Goal: Transaction & Acquisition: Subscribe to service/newsletter

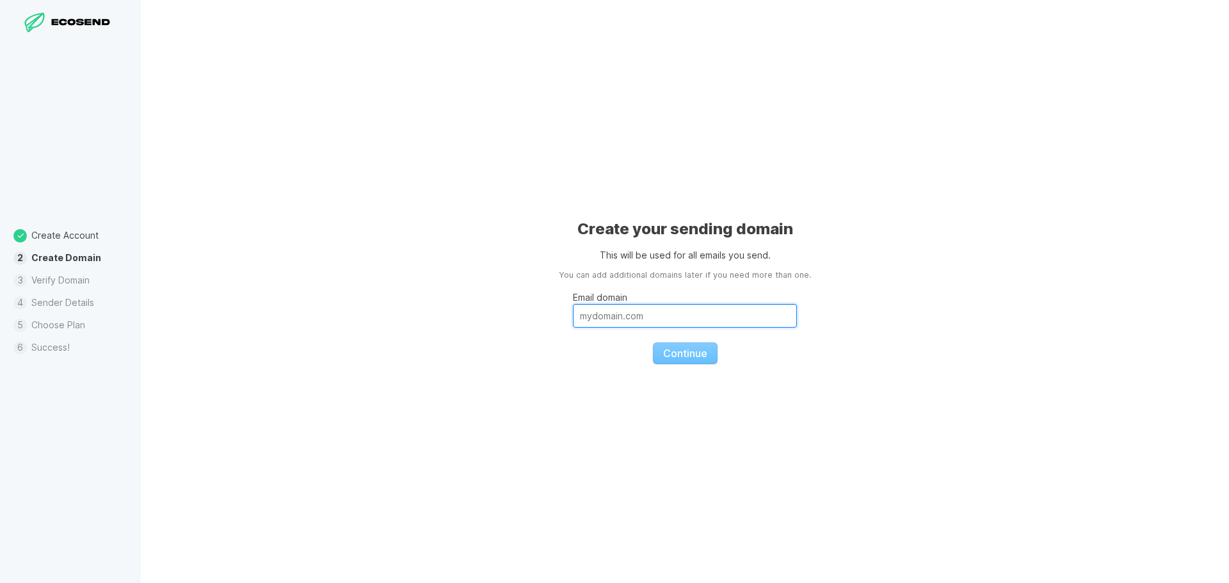
click at [605, 317] on input "Email domain" at bounding box center [685, 316] width 224 height 24
click at [935, 312] on div "Create your sending domain This will be used for all emails you send. You can a…" at bounding box center [685, 291] width 1088 height 583
click at [632, 319] on input "Email domain" at bounding box center [685, 316] width 224 height 24
click at [1007, 271] on div "Create your sending domain This will be used for all emails you send. You can a…" at bounding box center [685, 291] width 1088 height 583
click at [697, 314] on input "Email domain" at bounding box center [685, 316] width 224 height 24
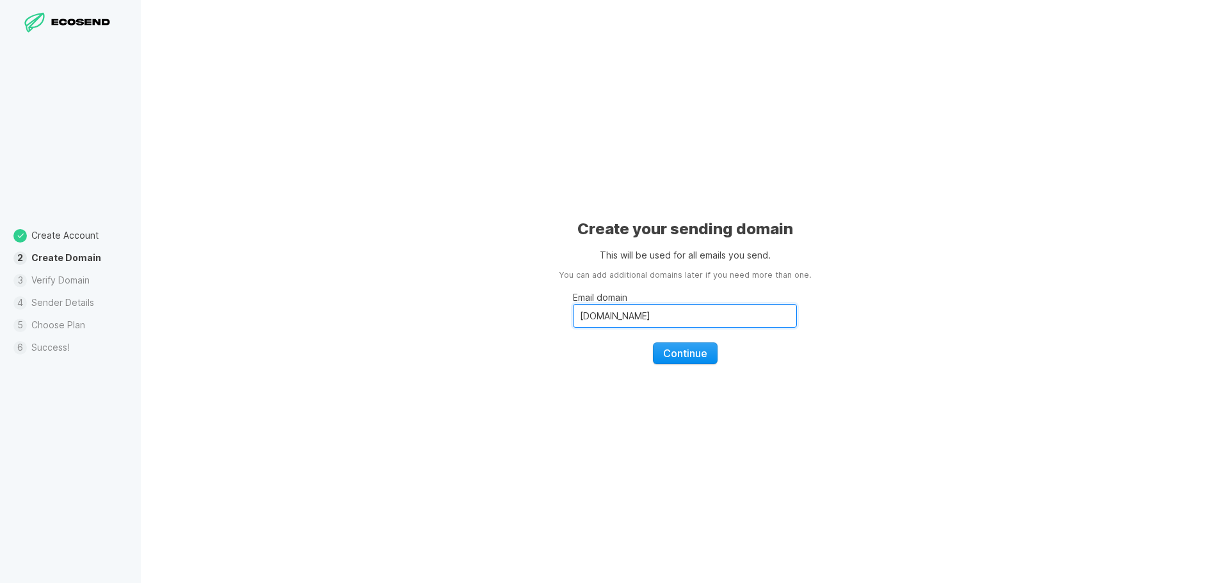
type input "[DOMAIN_NAME]"
click at [708, 356] on button "Continue" at bounding box center [685, 353] width 65 height 22
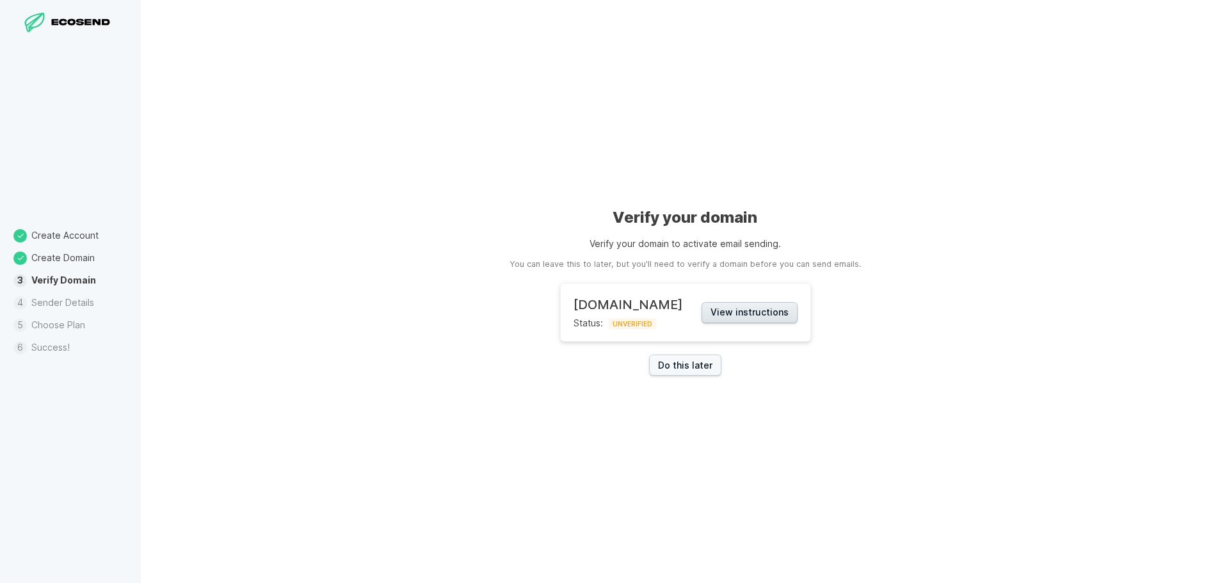
click at [761, 314] on button "View instructions" at bounding box center [749, 312] width 96 height 21
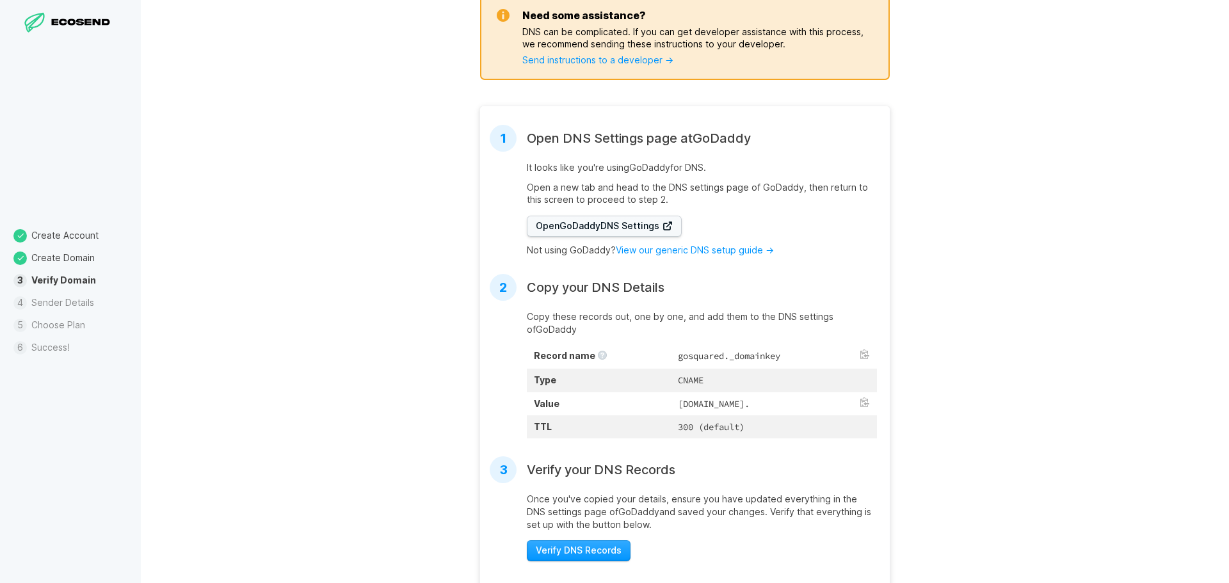
scroll to position [277, 0]
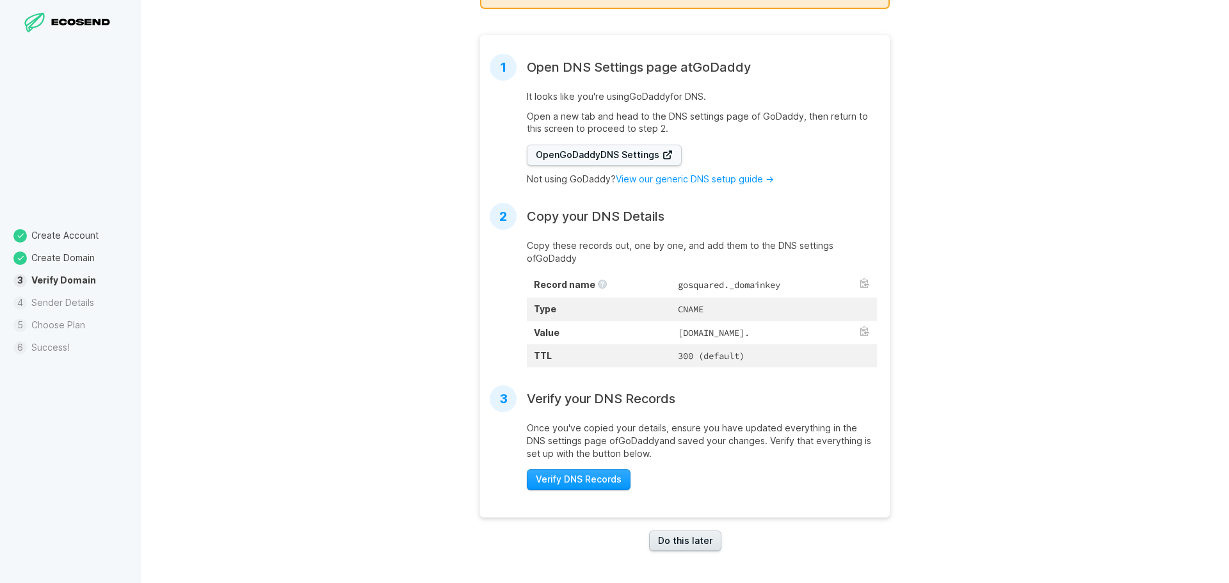
click at [693, 542] on link "Do this later" at bounding box center [685, 540] width 72 height 21
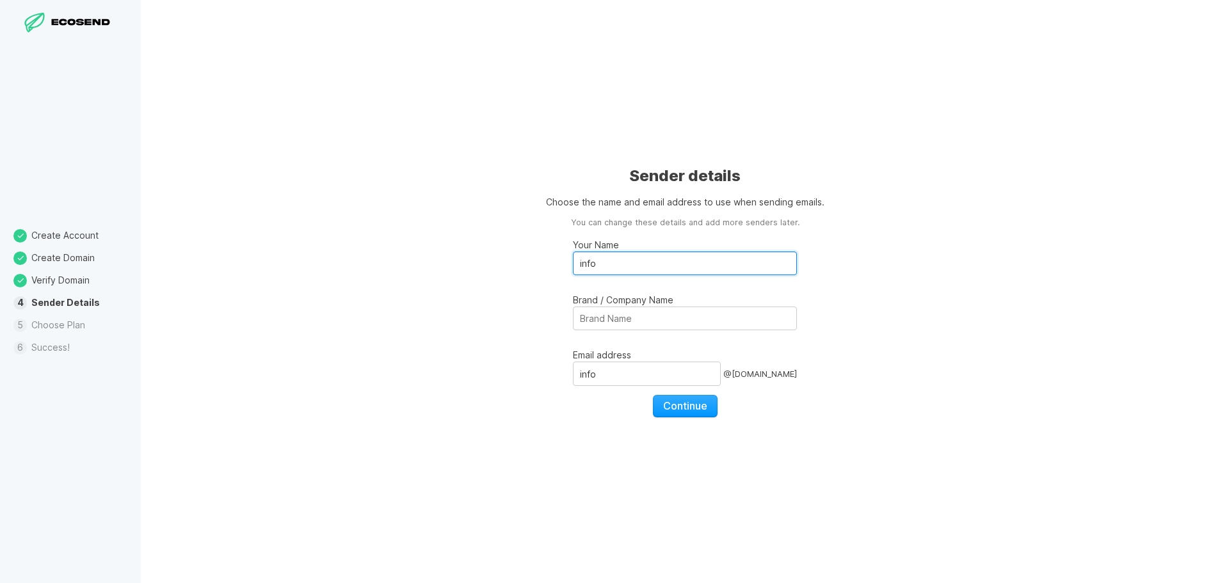
click at [638, 264] on input "info" at bounding box center [685, 263] width 224 height 24
type input "[PERSON_NAME]"
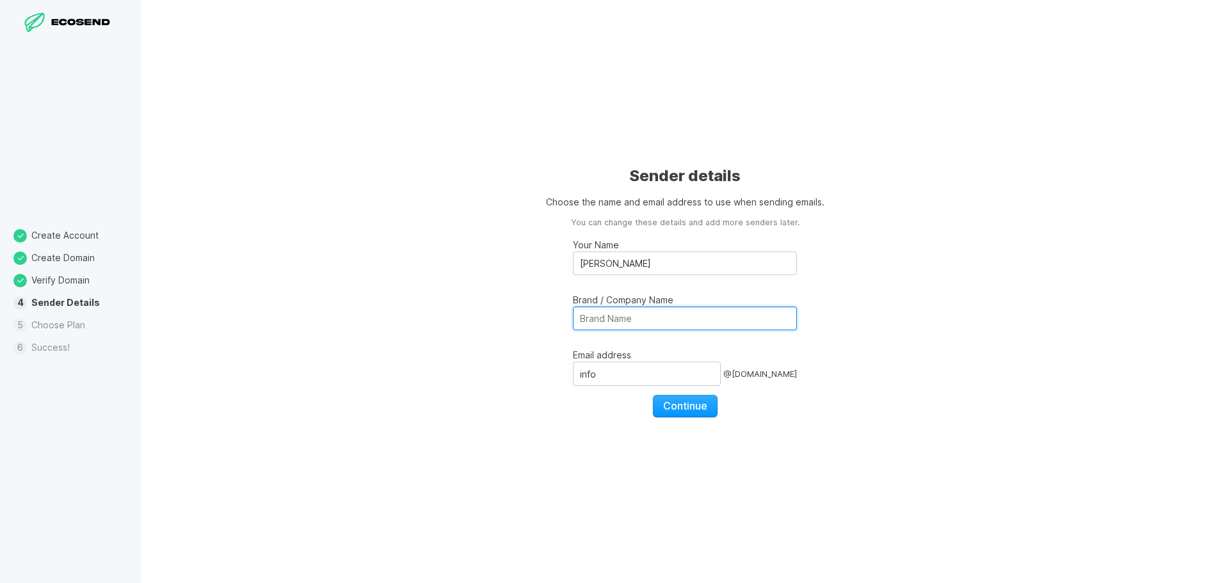
click at [644, 320] on input "Brand / Company Name" at bounding box center [685, 318] width 224 height 24
type input "Wilderness Institute"
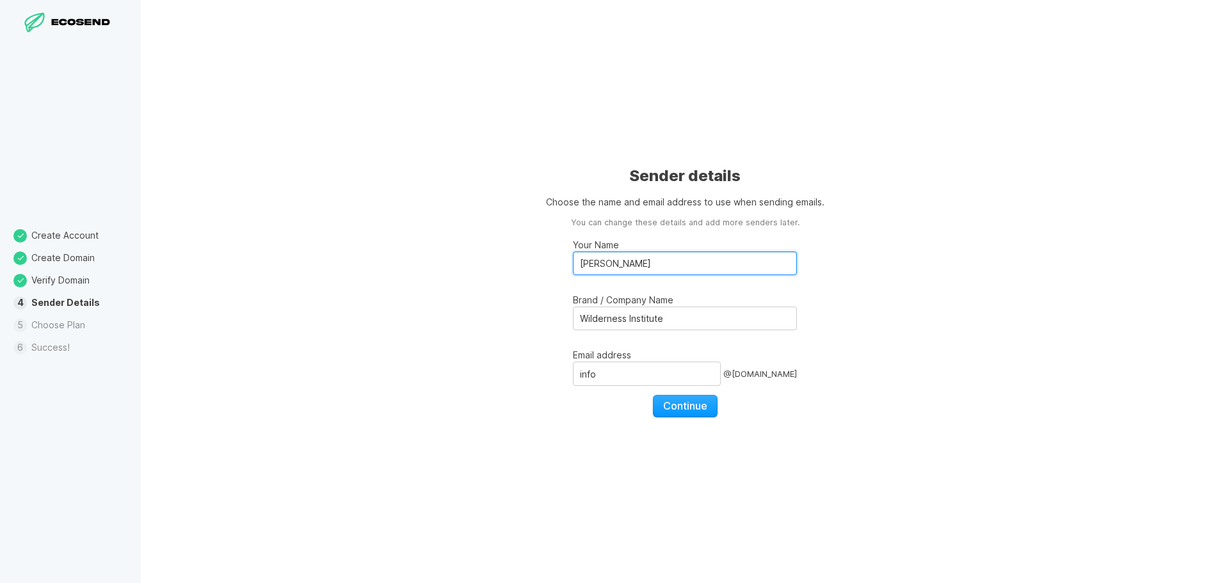
click at [694, 261] on input "[PERSON_NAME]" at bounding box center [685, 263] width 224 height 24
type input "[PERSON_NAME]"
click at [703, 411] on span "Continue" at bounding box center [685, 405] width 44 height 13
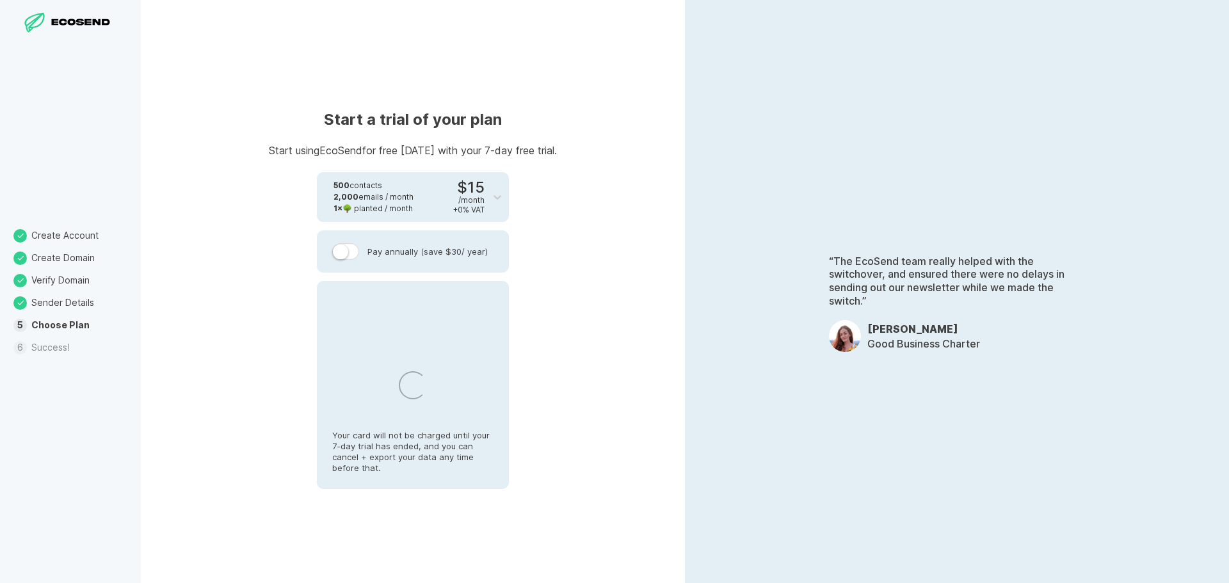
select select "US"
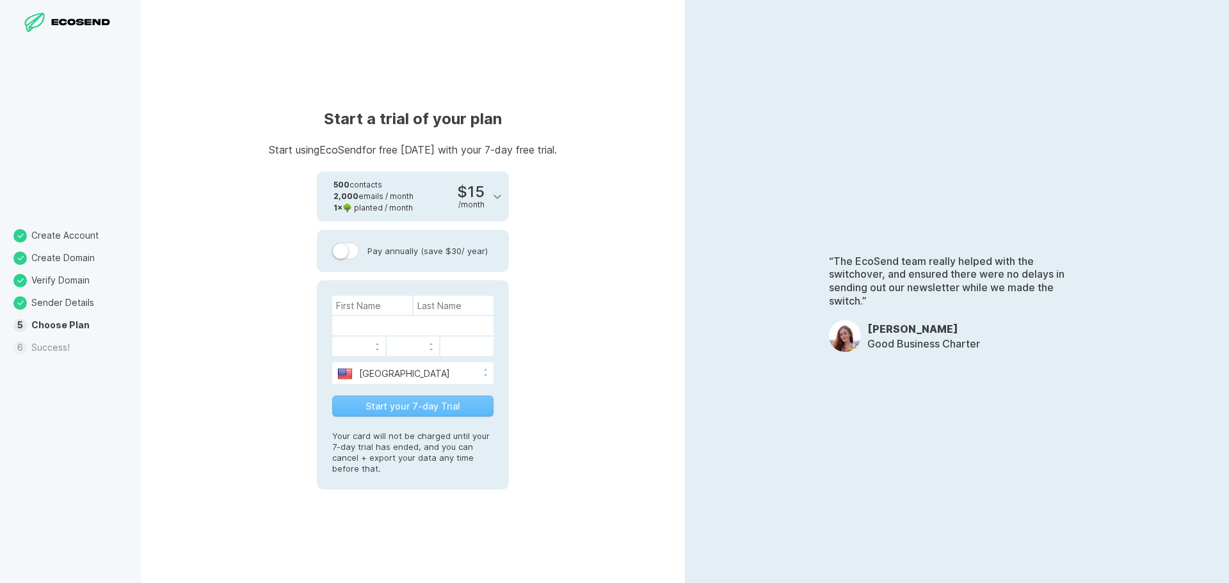
click at [493, 195] on icon at bounding box center [497, 196] width 13 height 13
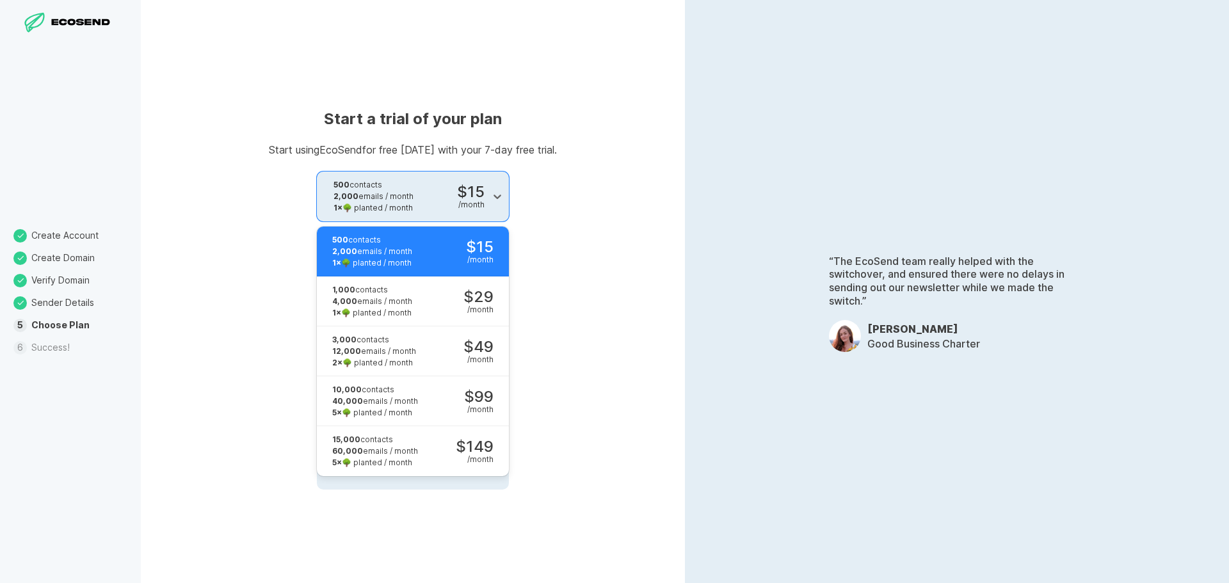
click at [385, 265] on div "1 × 🌳 planted / month" at bounding box center [372, 263] width 80 height 12
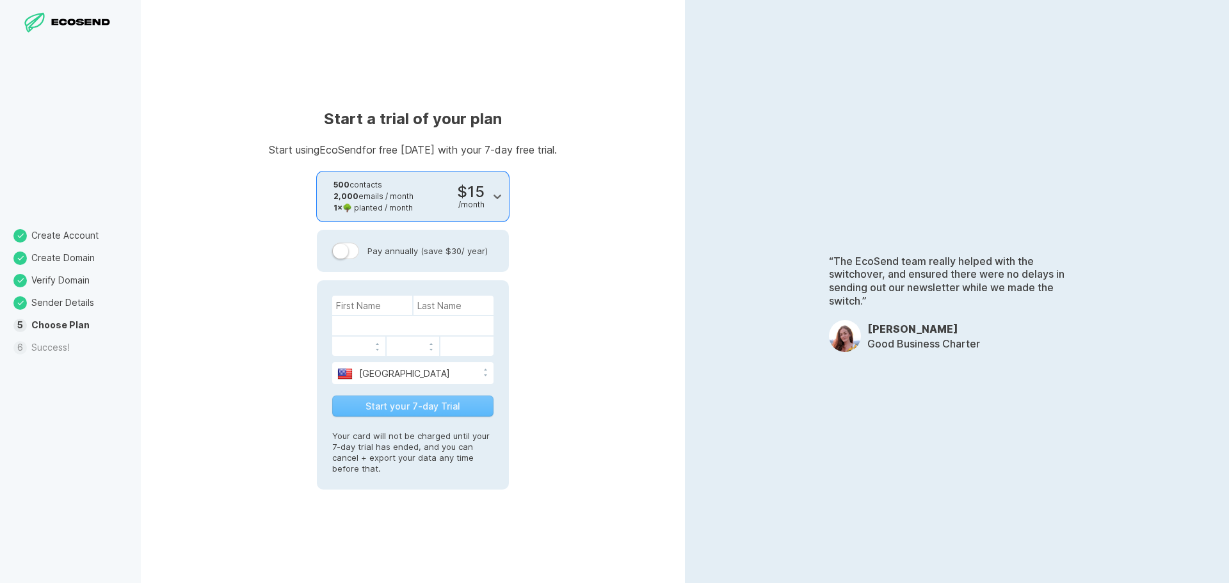
click at [351, 251] on label at bounding box center [345, 251] width 27 height 17
click at [0, 0] on input "Pay annually (save $30 / year)" at bounding box center [0, 0] width 0 height 0
click at [344, 252] on label at bounding box center [345, 251] width 27 height 17
click at [0, 0] on input "Pay annually (save $30 / year)" at bounding box center [0, 0] width 0 height 0
click at [347, 259] on label at bounding box center [345, 251] width 27 height 17
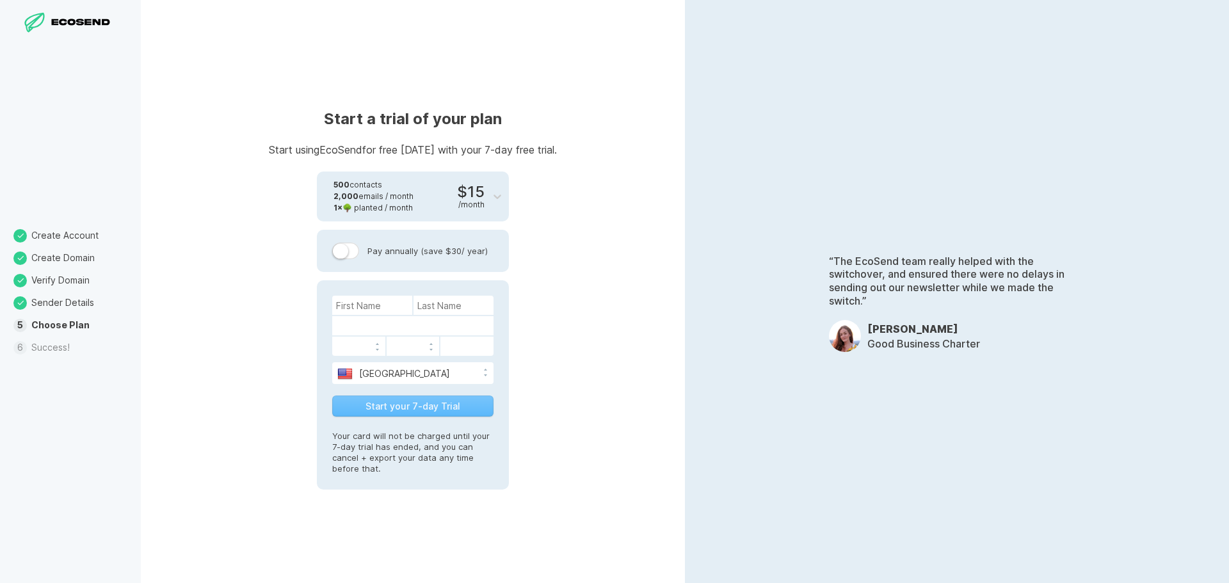
click at [0, 0] on input "Pay annually (save $30 / year)" at bounding box center [0, 0] width 0 height 0
click at [352, 302] on input at bounding box center [372, 305] width 80 height 19
type input "[PERSON_NAME]"
type input "Childs"
click at [575, 317] on div "Start a trial of your plan Start using EcoSend for free [DATE] with your 7-day …" at bounding box center [413, 291] width 544 height 583
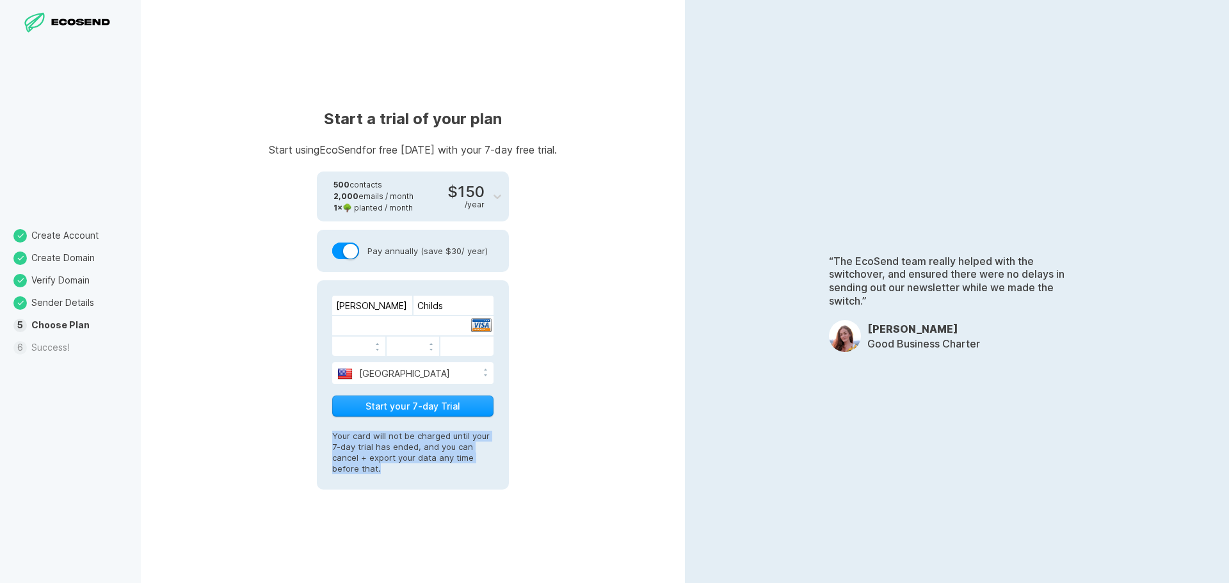
drag, startPoint x: 330, startPoint y: 437, endPoint x: 476, endPoint y: 465, distance: 149.1
click at [476, 465] on div "[PERSON_NAME] [GEOGRAPHIC_DATA] [GEOGRAPHIC_DATA] [GEOGRAPHIC_DATA] [GEOGRAPHIC…" at bounding box center [413, 384] width 192 height 209
click at [388, 468] on p "Your card will not be charged until your 7-day trial has ended, and you can can…" at bounding box center [412, 446] width 161 height 56
drag, startPoint x: 374, startPoint y: 469, endPoint x: 310, endPoint y: 431, distance: 74.6
click at [310, 431] on div "Start a trial of your plan Start using EcoSend for free [DATE] with your 7-day …" at bounding box center [413, 291] width 544 height 583
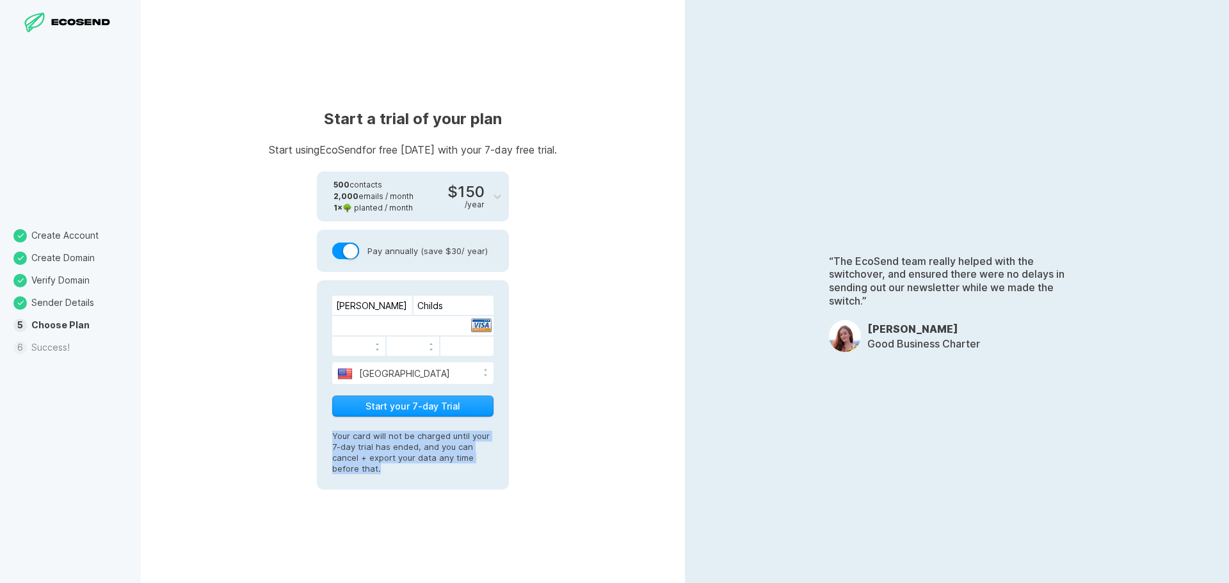
click at [383, 446] on p "Your card will not be charged until your 7-day trial has ended, and you can can…" at bounding box center [412, 446] width 161 height 56
drag, startPoint x: 383, startPoint y: 475, endPoint x: 321, endPoint y: 433, distance: 75.4
click at [321, 433] on div "[PERSON_NAME] [GEOGRAPHIC_DATA] [GEOGRAPHIC_DATA] [GEOGRAPHIC_DATA] [GEOGRAPHIC…" at bounding box center [413, 384] width 192 height 209
click at [468, 459] on p "Your card will not be charged until your 7-day trial has ended, and you can can…" at bounding box center [412, 446] width 161 height 56
drag, startPoint x: 410, startPoint y: 476, endPoint x: 381, endPoint y: 476, distance: 28.2
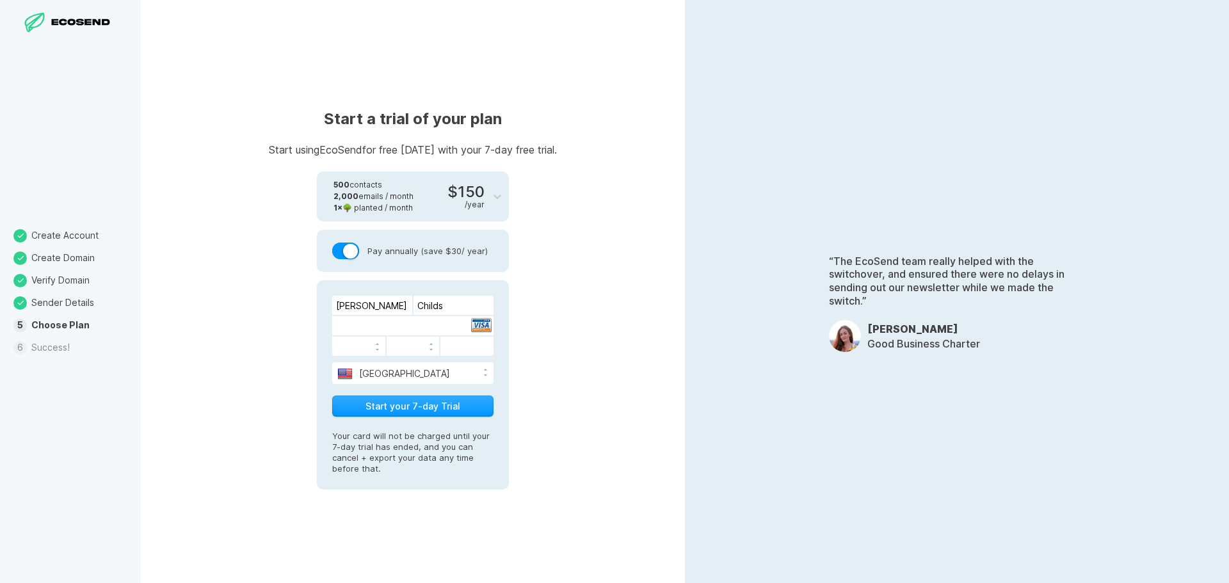
click at [409, 476] on div "[PERSON_NAME] [GEOGRAPHIC_DATA] [GEOGRAPHIC_DATA] [GEOGRAPHIC_DATA] [GEOGRAPHIC…" at bounding box center [413, 384] width 192 height 209
drag, startPoint x: 365, startPoint y: 473, endPoint x: 322, endPoint y: 444, distance: 52.2
click at [313, 432] on div "Start a trial of your plan Start using EcoSend for free [DATE] with your 7-day …" at bounding box center [413, 291] width 544 height 583
click at [390, 451] on p "Your card will not be charged until your 7-day trial has ended, and you can can…" at bounding box center [412, 446] width 161 height 56
drag, startPoint x: 333, startPoint y: 431, endPoint x: 481, endPoint y: 472, distance: 153.2
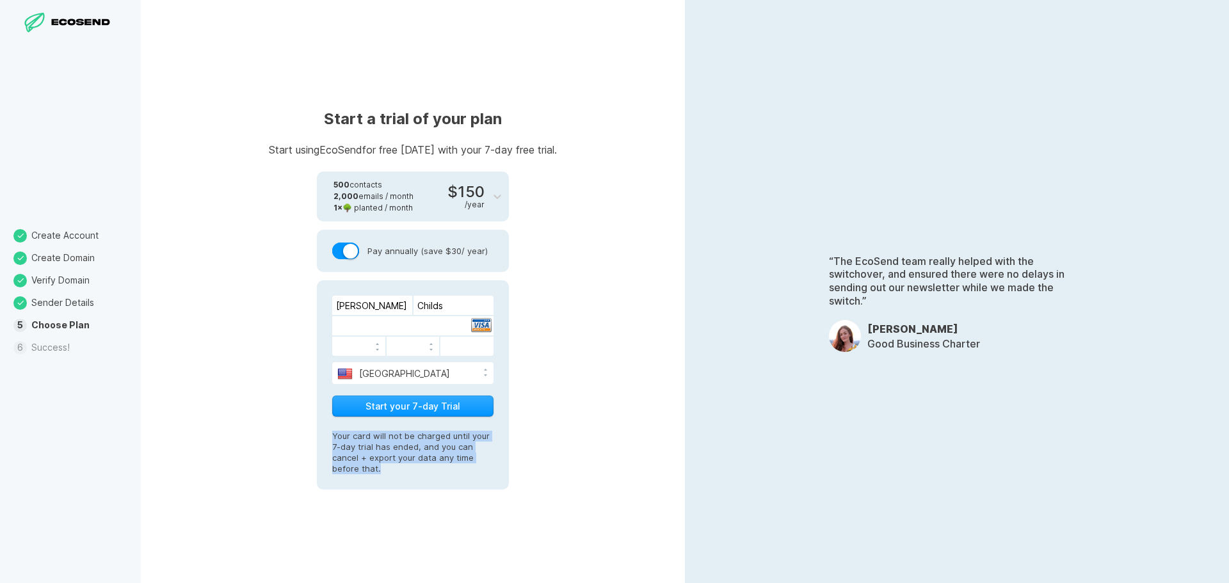
click at [481, 472] on p "Your card will not be charged until your 7-day trial has ended, and you can can…" at bounding box center [412, 446] width 161 height 56
click at [481, 469] on p "Your card will not be charged until your 7-day trial has ended, and you can can…" at bounding box center [412, 446] width 161 height 56
click at [488, 464] on p "Your card will not be charged until your 7-day trial has ended, and you can can…" at bounding box center [412, 446] width 161 height 56
drag, startPoint x: 398, startPoint y: 472, endPoint x: 308, endPoint y: 433, distance: 98.3
click at [308, 433] on div "Start a trial of your plan Start using EcoSend for free [DATE] with your 7-day …" at bounding box center [413, 291] width 544 height 583
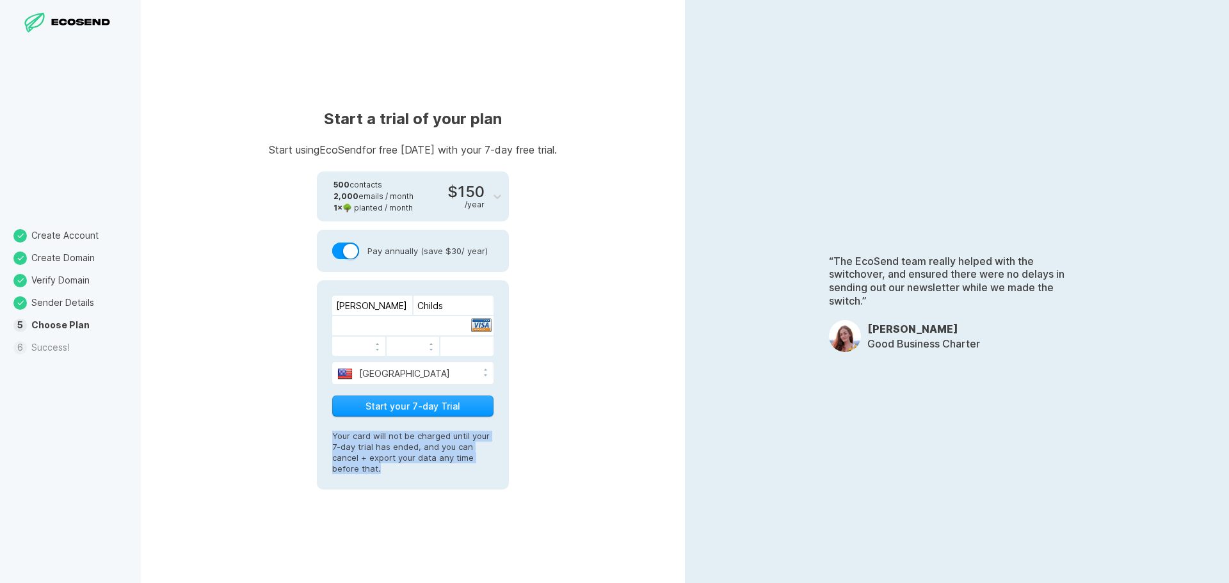
click at [481, 460] on p "Your card will not be charged until your 7-day trial has ended, and you can can…" at bounding box center [412, 446] width 161 height 56
click at [434, 410] on button "Start your 7-day Trial" at bounding box center [412, 405] width 161 height 21
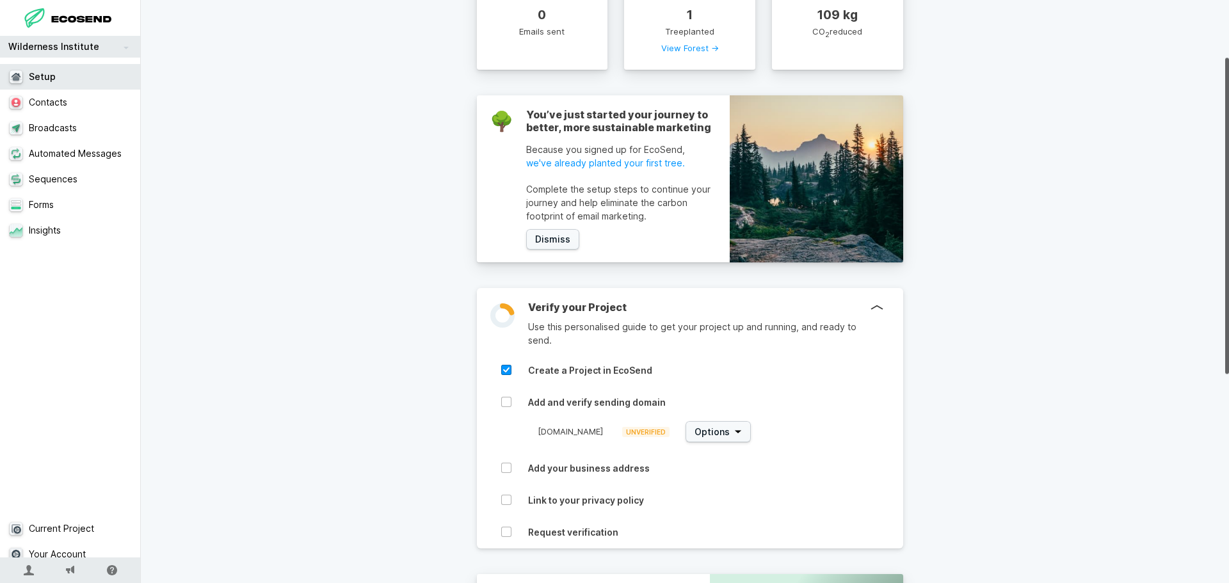
scroll to position [106, 0]
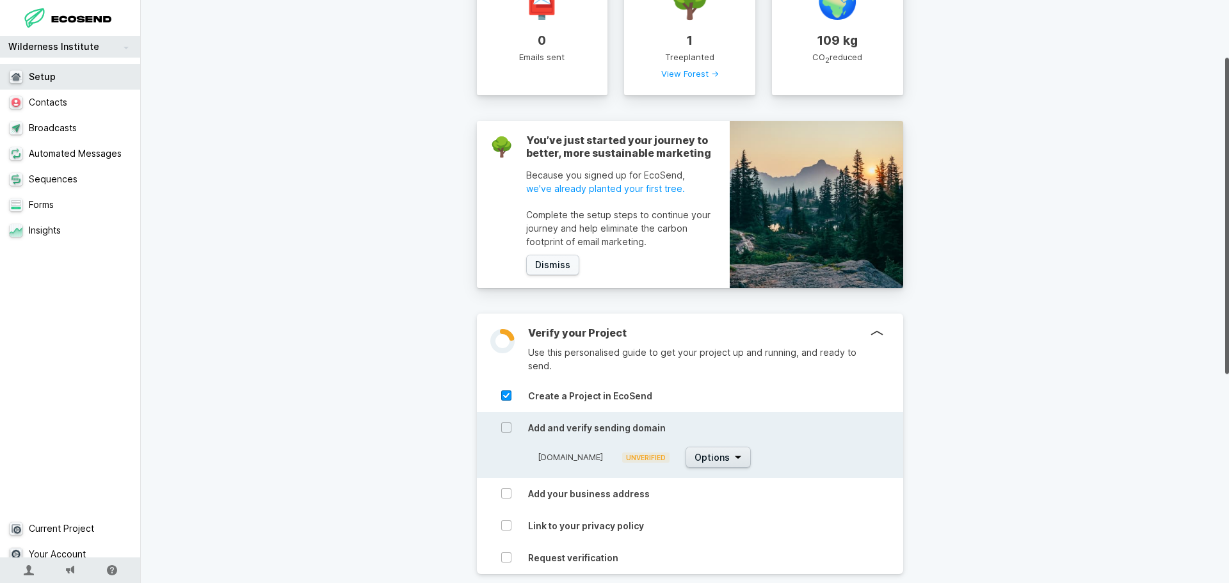
click at [751, 453] on button "Options" at bounding box center [717, 457] width 65 height 21
click at [751, 454] on button "Options" at bounding box center [717, 457] width 65 height 21
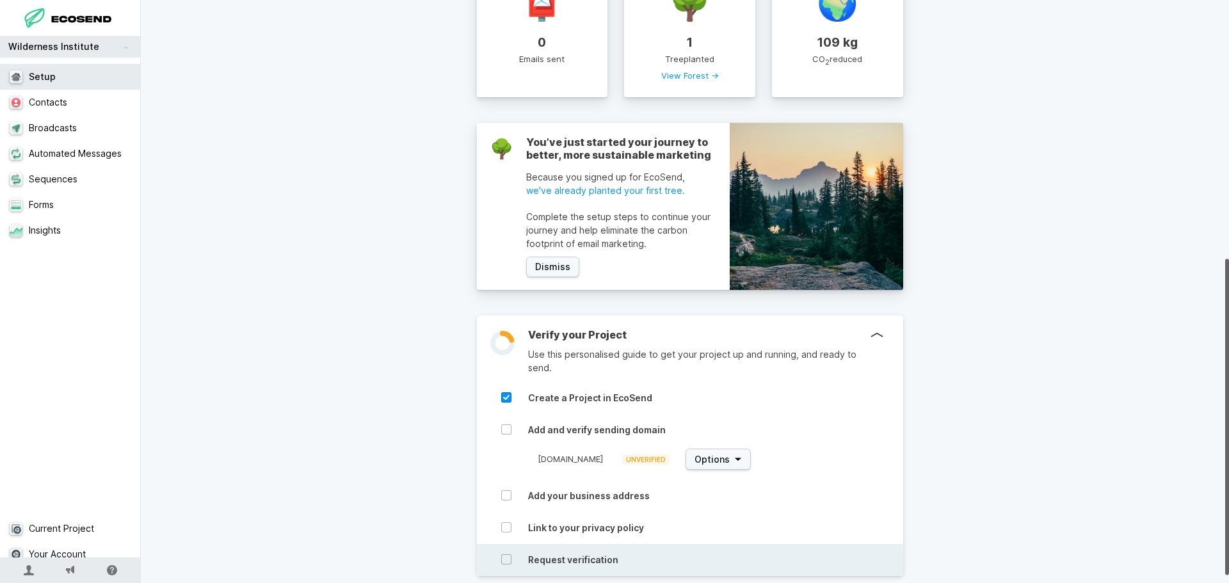
scroll to position [42, 0]
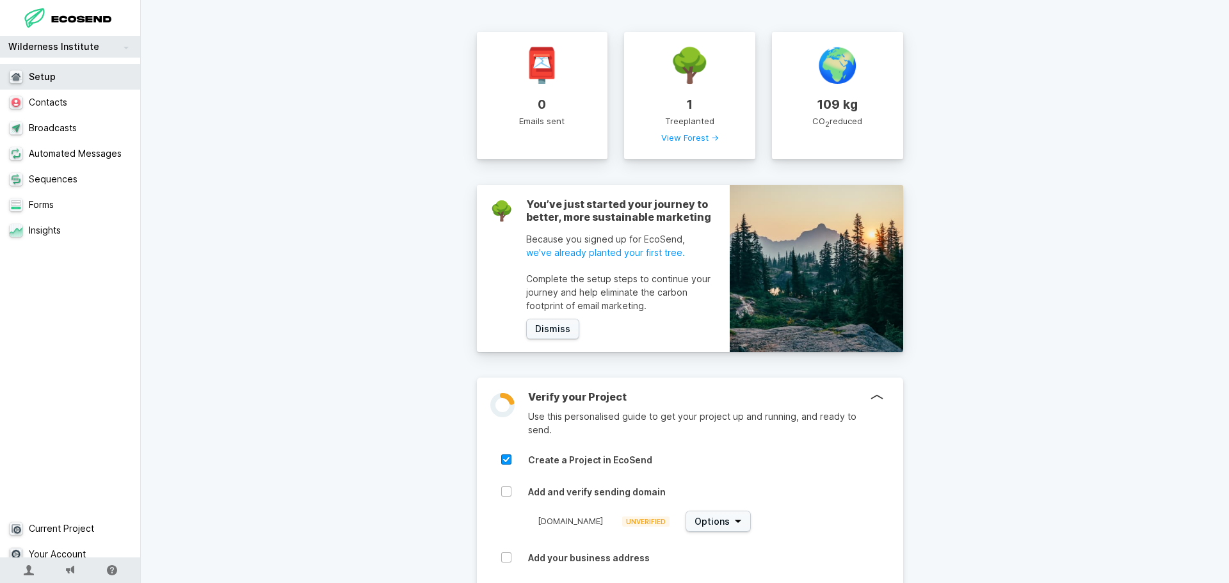
click at [92, 15] on icon at bounding box center [82, 20] width 63 height 16
click at [93, 15] on icon at bounding box center [82, 20] width 63 height 16
click at [61, 51] on link "Wilderness Institute" at bounding box center [70, 47] width 141 height 22
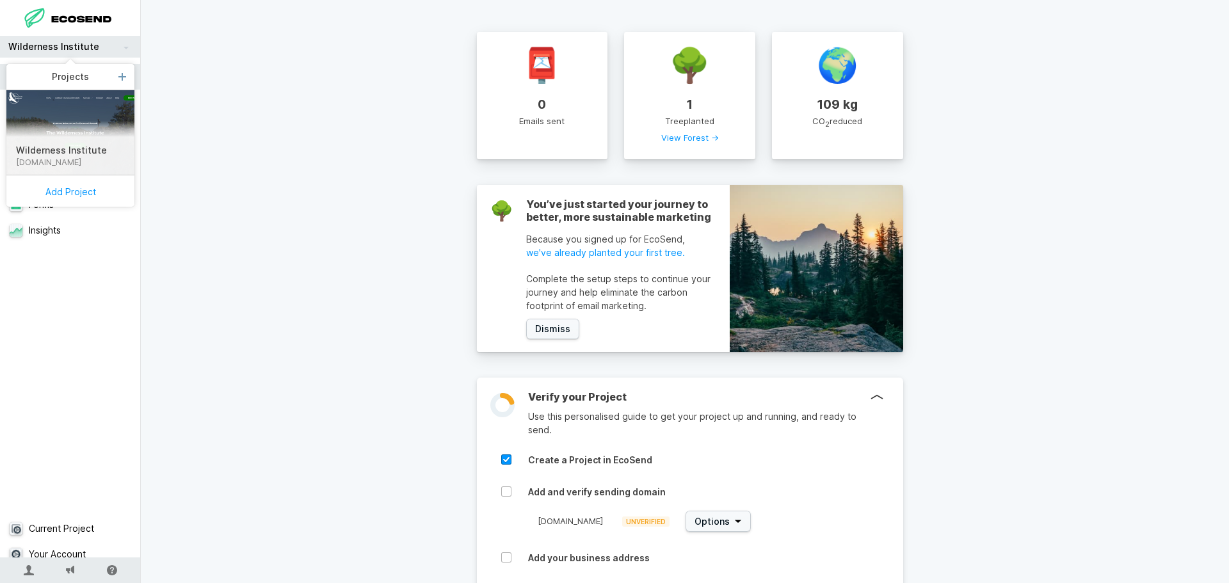
click at [61, 51] on link "Wilderness Institute" at bounding box center [70, 47] width 141 height 22
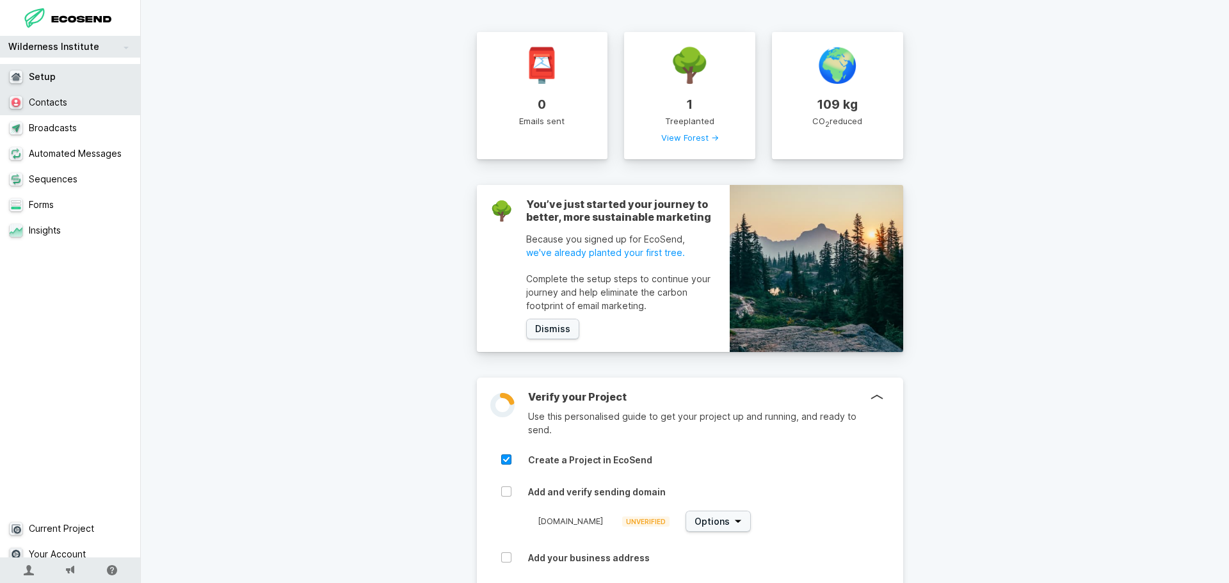
click at [64, 104] on link "Contacts" at bounding box center [75, 103] width 150 height 26
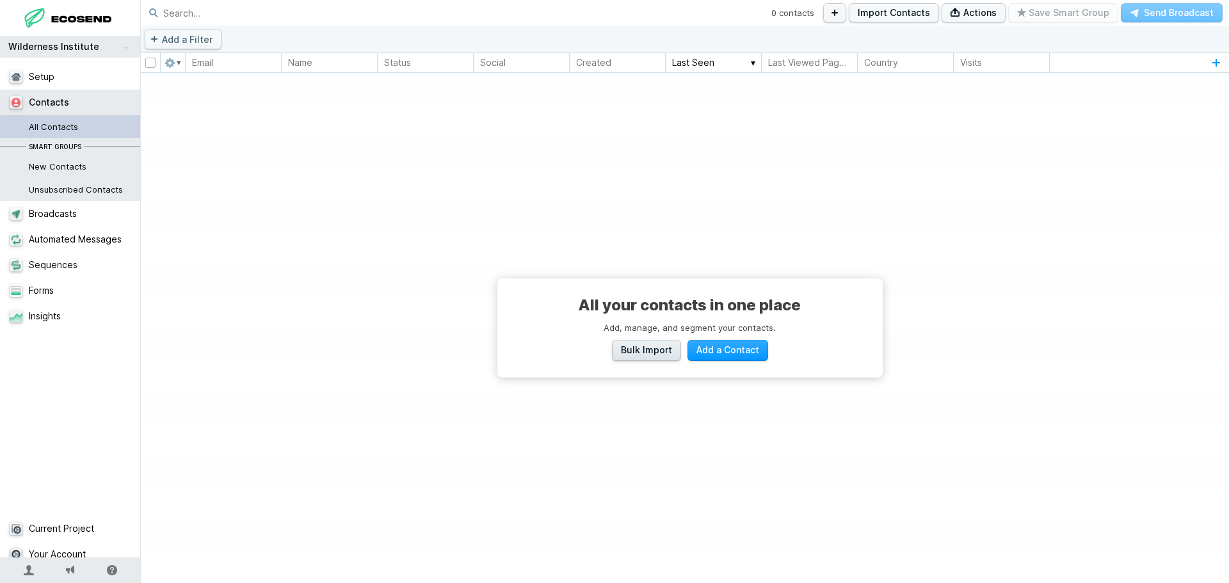
click at [646, 358] on link "Bulk Import" at bounding box center [646, 350] width 69 height 21
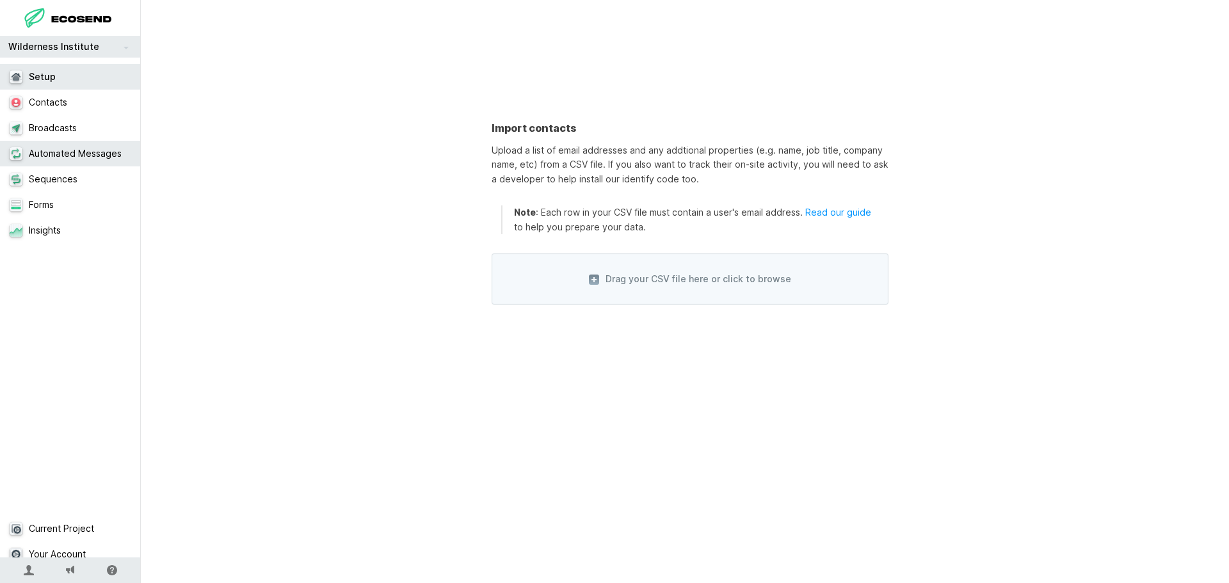
click at [65, 162] on link "Automated Messages" at bounding box center [75, 154] width 150 height 26
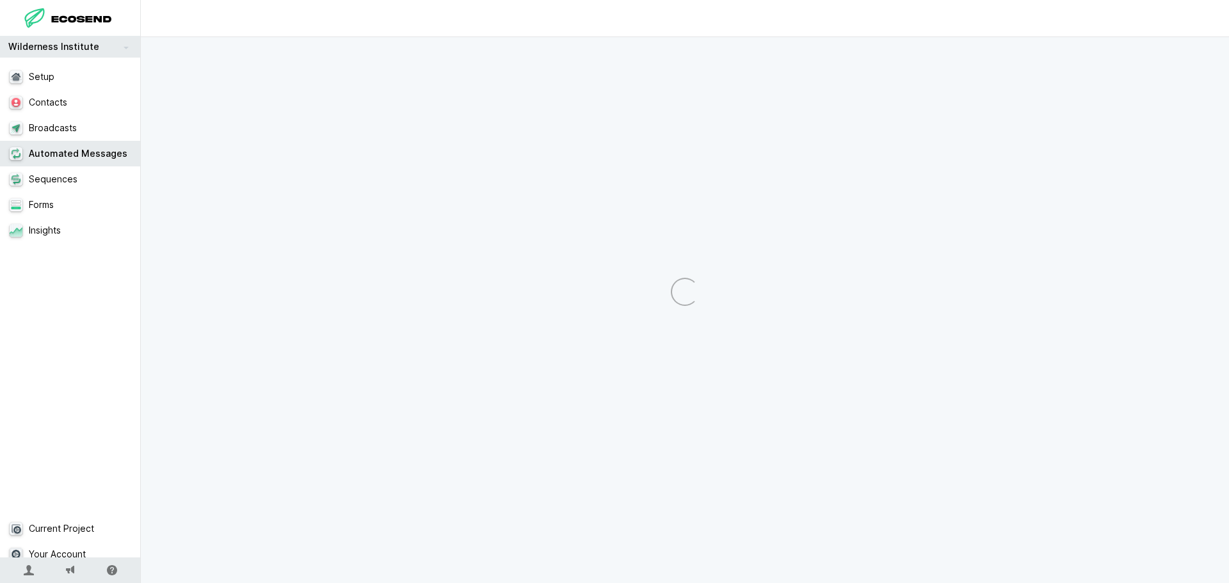
click at [65, 162] on link "Automated Messages" at bounding box center [75, 154] width 150 height 26
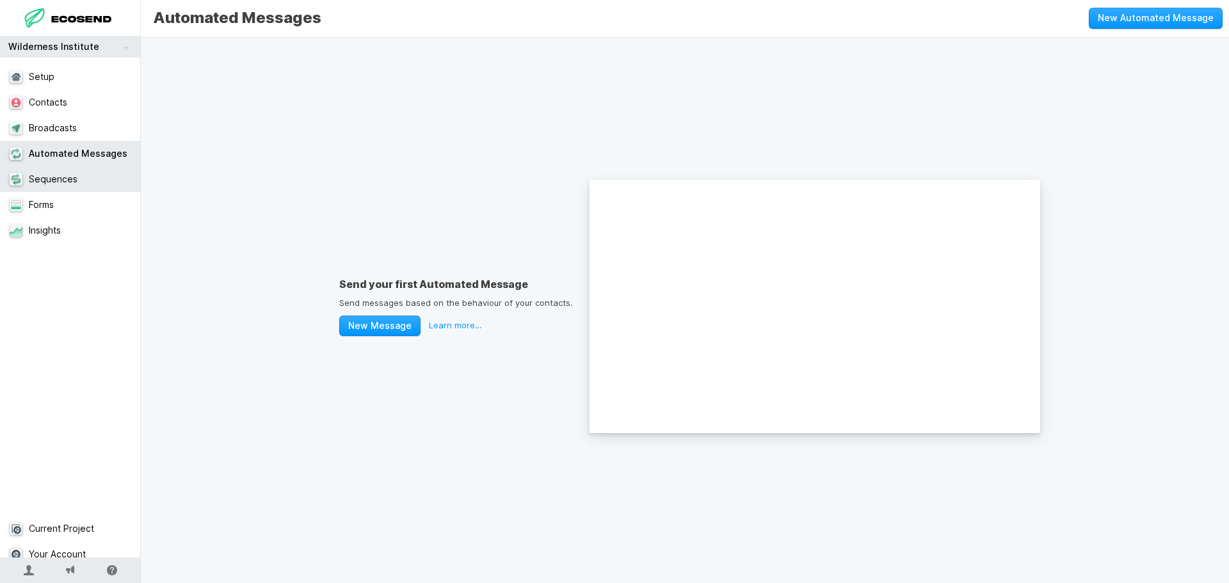
click at [56, 184] on link "Sequences" at bounding box center [75, 179] width 150 height 26
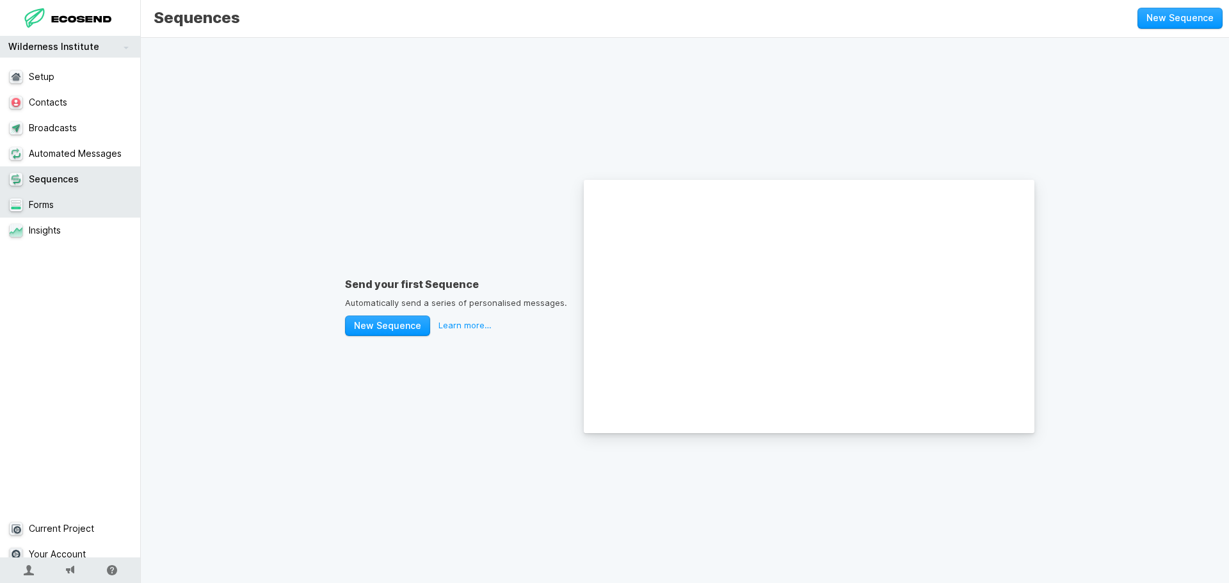
click at [55, 213] on link "Forms" at bounding box center [75, 205] width 150 height 26
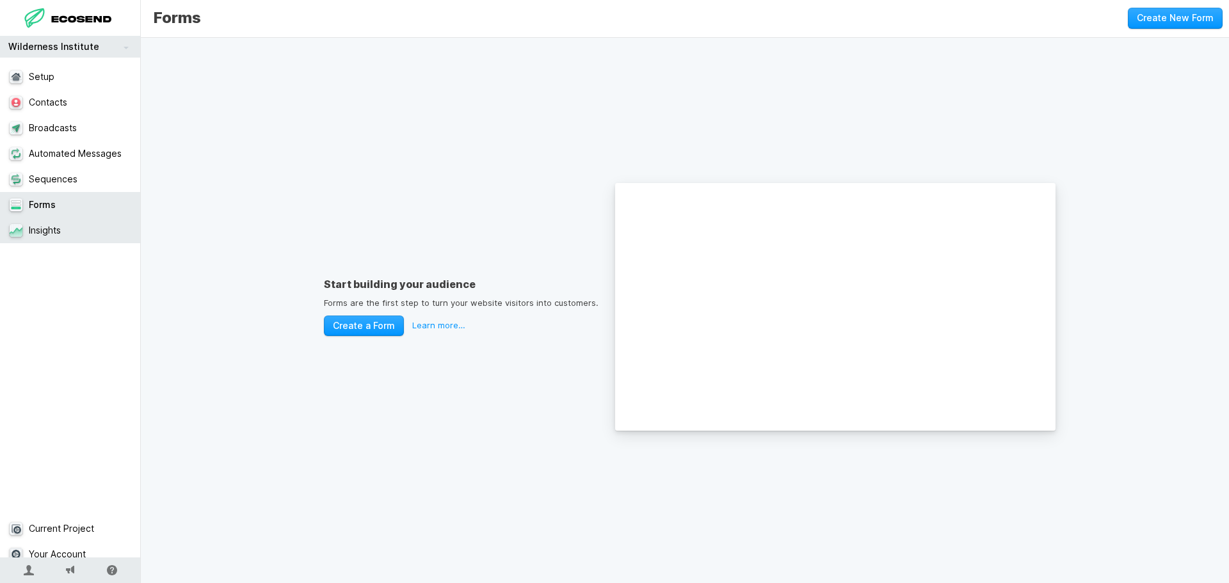
click at [52, 237] on link "Insights" at bounding box center [75, 231] width 150 height 26
select select "30"
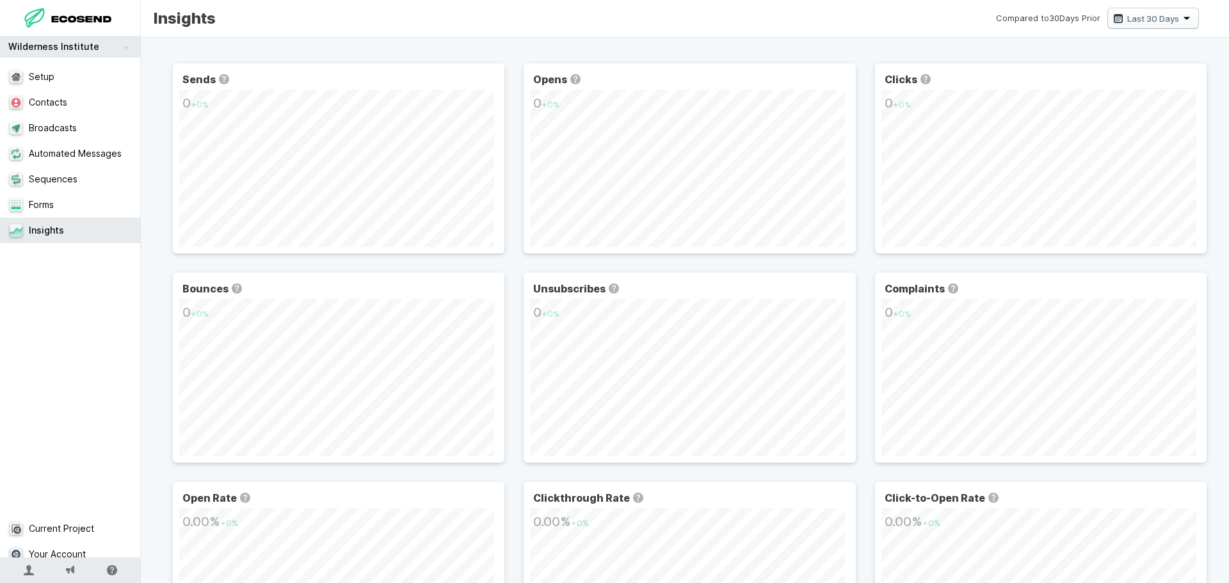
click at [85, 15] on icon at bounding box center [82, 20] width 63 height 16
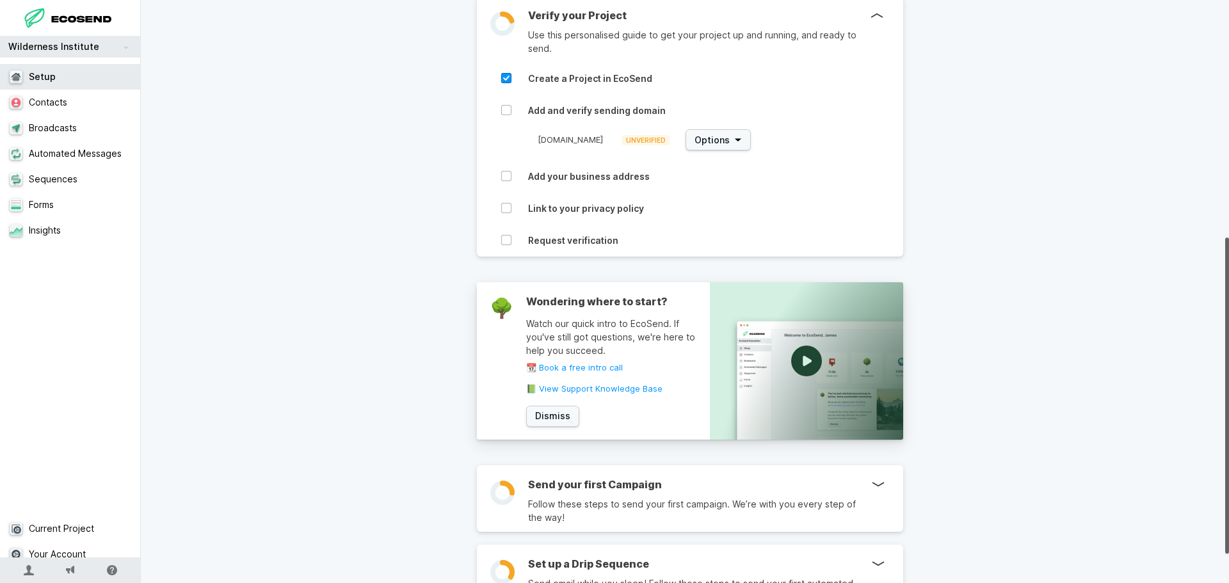
scroll to position [490, 0]
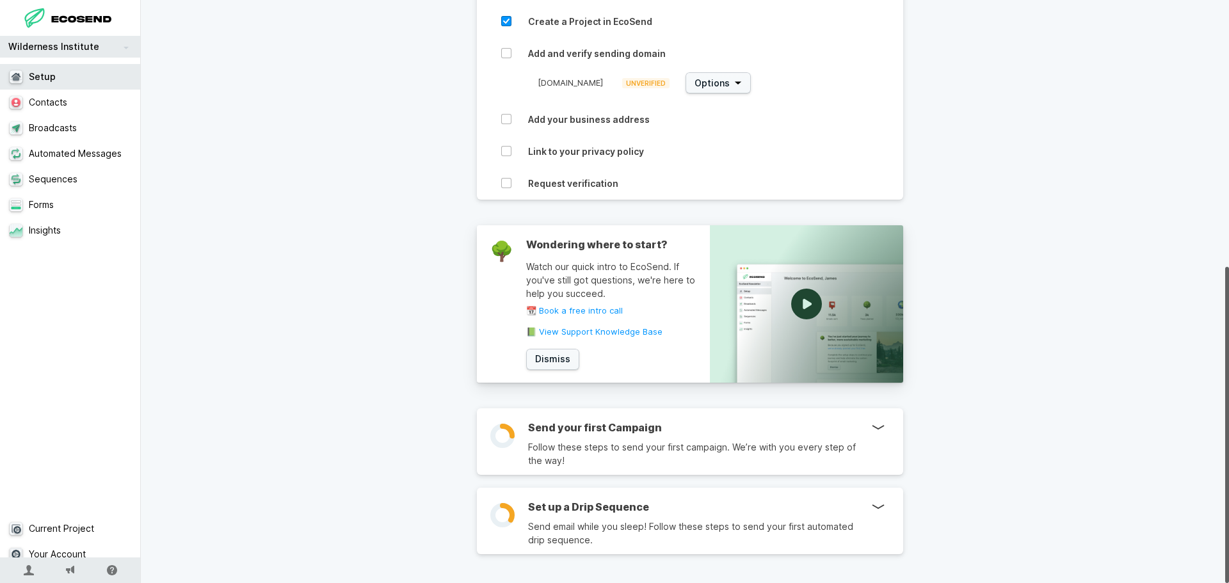
click at [820, 281] on div at bounding box center [806, 303] width 193 height 157
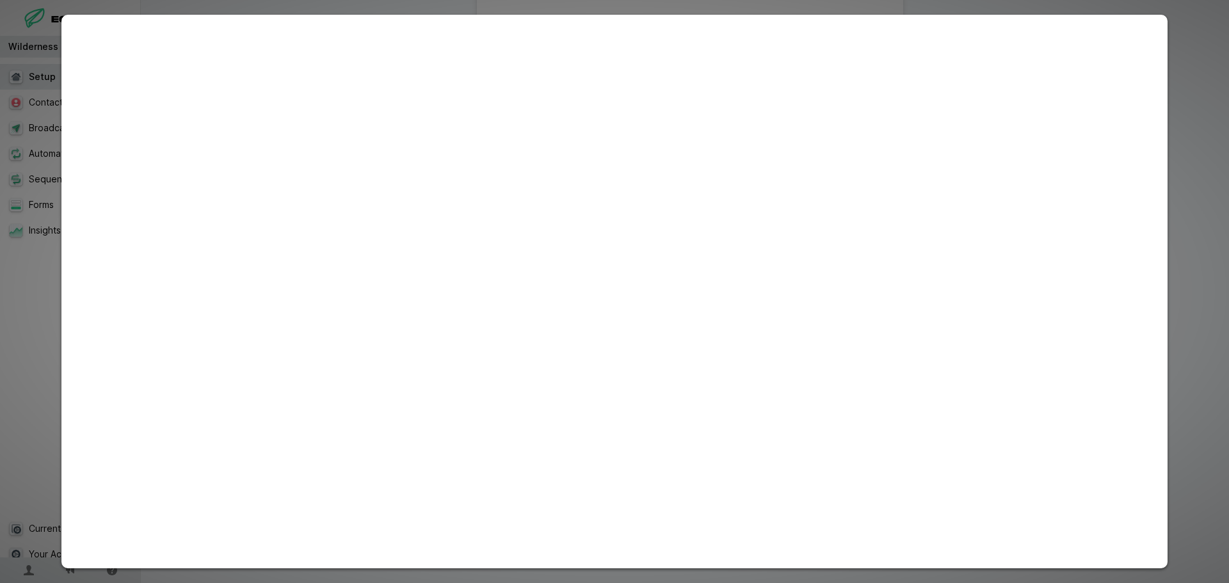
click at [1171, 102] on div at bounding box center [614, 291] width 1229 height 583
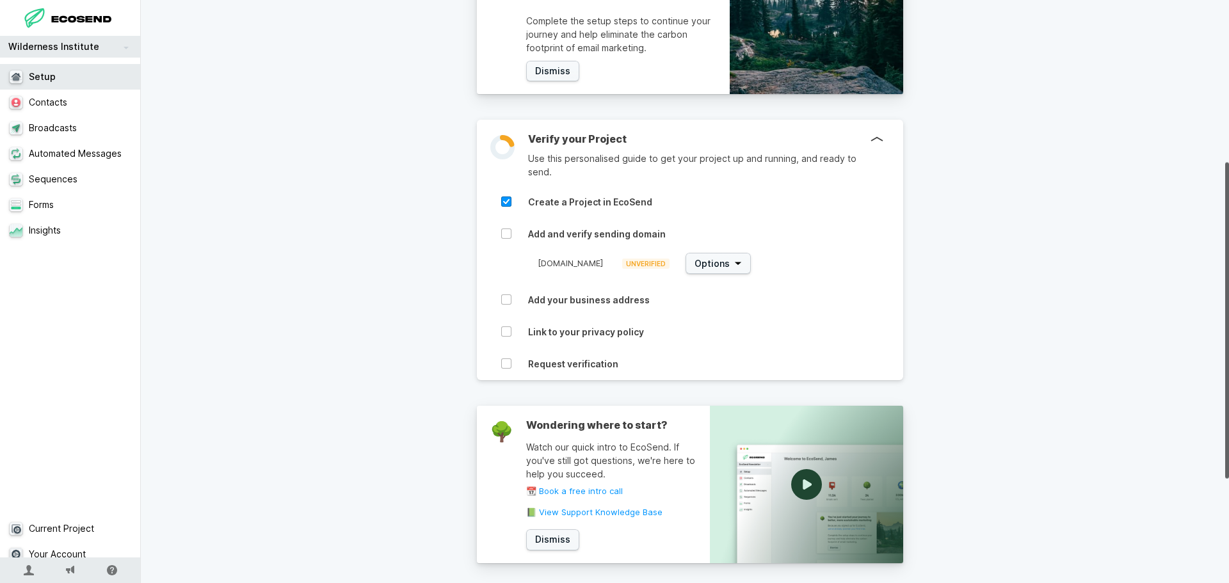
scroll to position [298, 0]
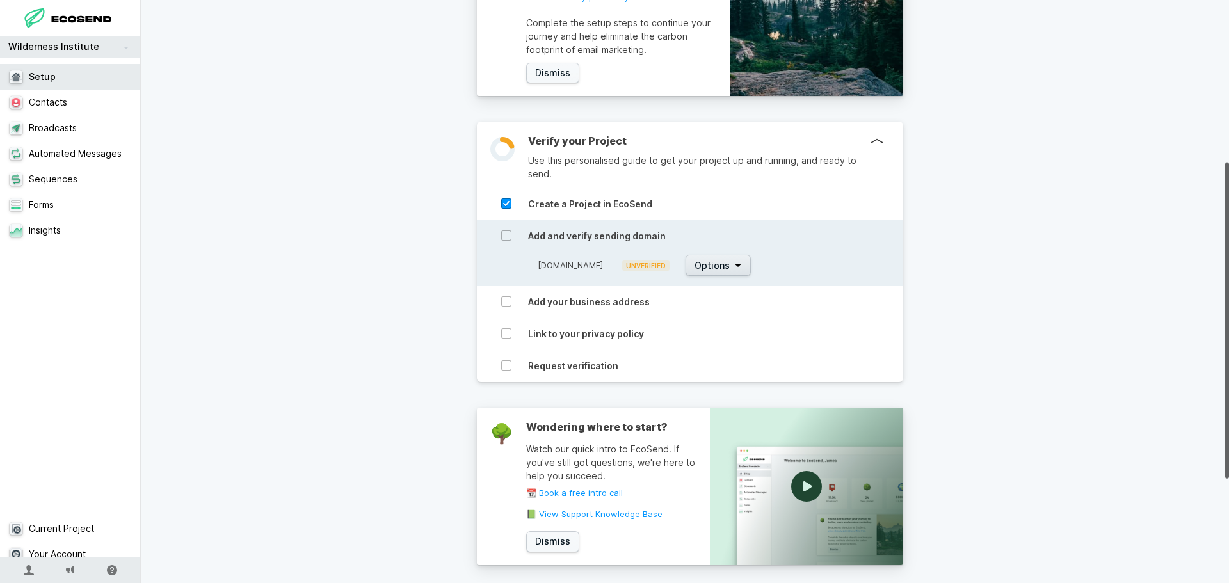
click at [729, 267] on span "Options" at bounding box center [711, 265] width 35 height 13
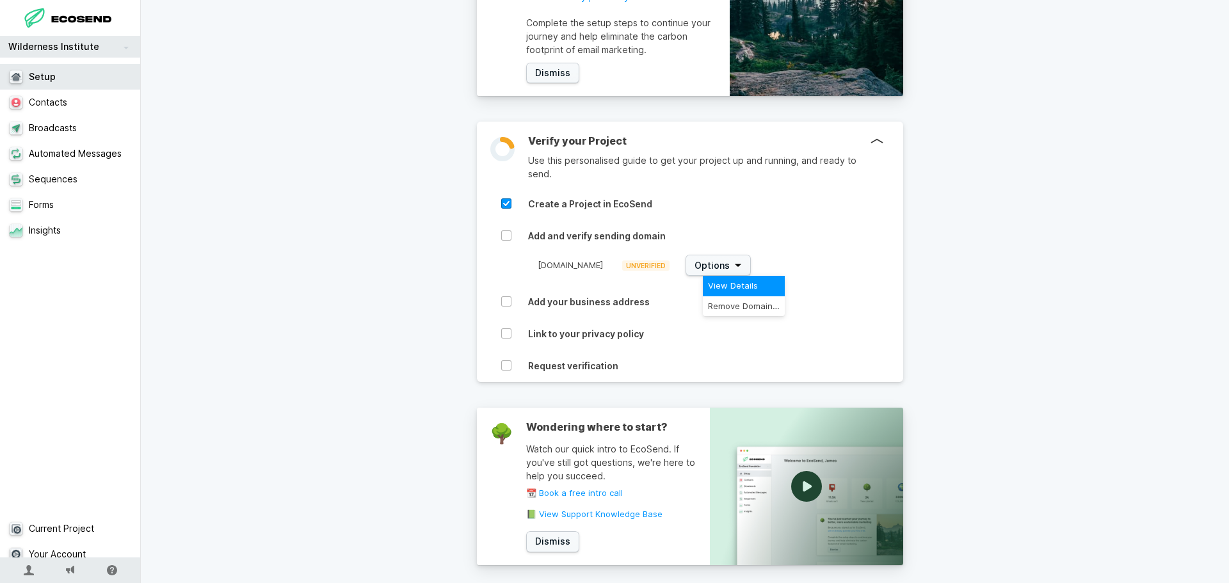
click at [752, 287] on span "View Details" at bounding box center [744, 286] width 72 height 10
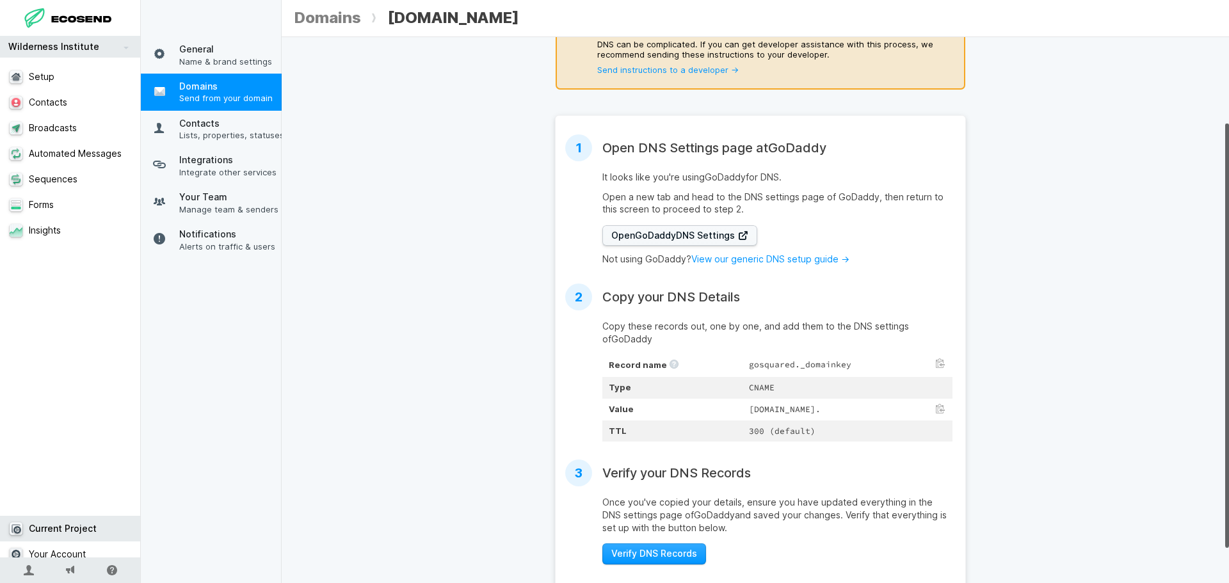
scroll to position [156, 0]
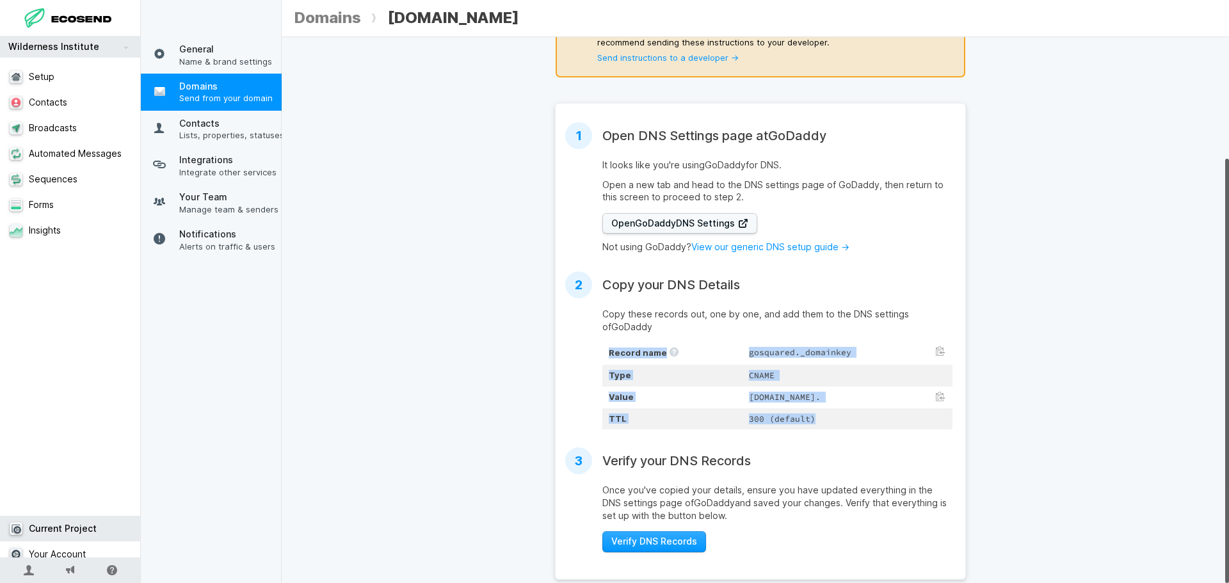
drag, startPoint x: 600, startPoint y: 333, endPoint x: 843, endPoint y: 400, distance: 252.1
click at [843, 400] on tbody "Record name gosquared._domainkey Type CNAME Value [DOMAIN_NAME]. TTL 300 (defau…" at bounding box center [777, 385] width 350 height 88
copy tbody "Record name gosquared._domainkey Type CNAME Value [DOMAIN_NAME]. TTL 300 (defau…"
click at [804, 345] on td "gosquared._domainkey" at bounding box center [847, 353] width 210 height 24
drag, startPoint x: 687, startPoint y: 334, endPoint x: 881, endPoint y: 346, distance: 194.2
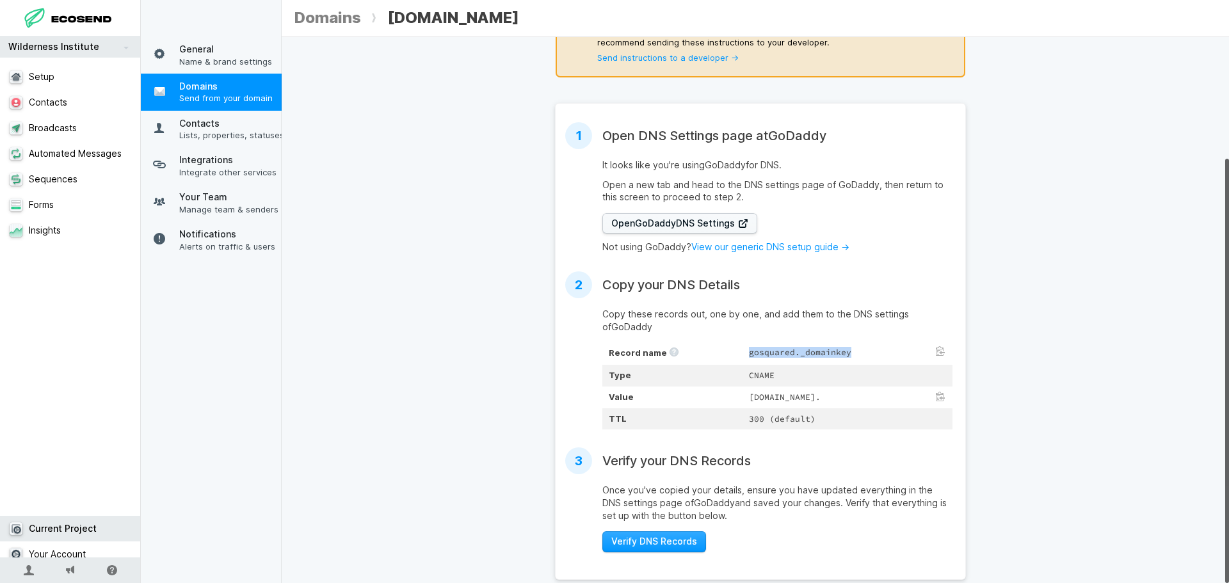
click at [886, 346] on td "gosquared._domainkey" at bounding box center [847, 353] width 210 height 24
copy td "gosquared._domainkey"
drag, startPoint x: 683, startPoint y: 376, endPoint x: 829, endPoint y: 389, distance: 147.1
click at [829, 389] on td "[DOMAIN_NAME]." at bounding box center [847, 397] width 210 height 22
drag, startPoint x: 833, startPoint y: 375, endPoint x: 1049, endPoint y: 346, distance: 218.3
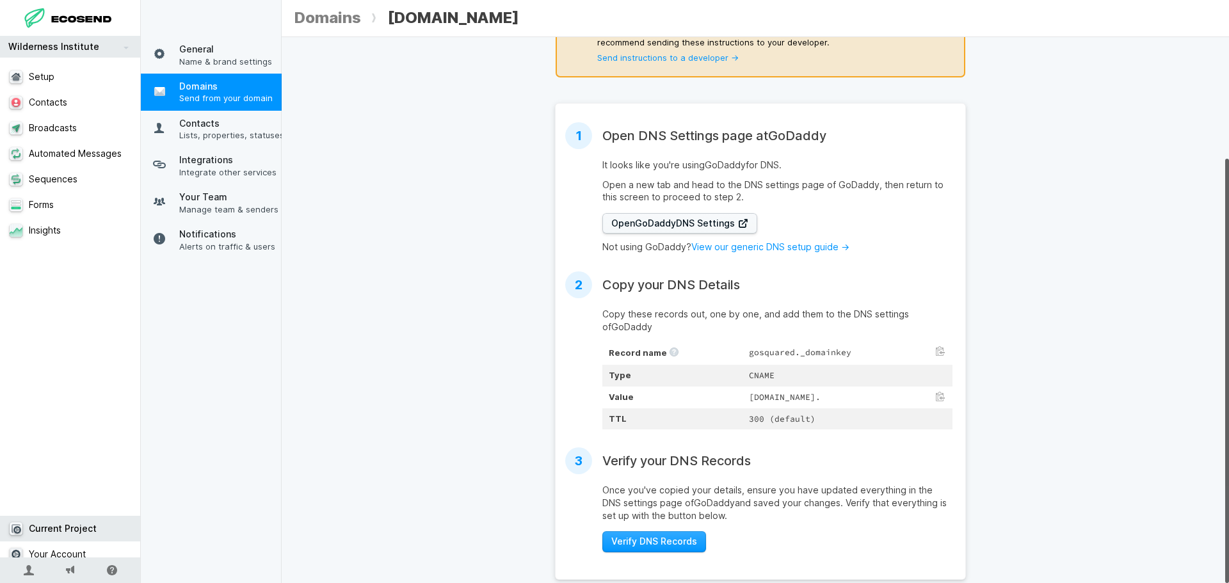
click at [1049, 346] on div "[DOMAIN_NAME] Status: UNVERIFIED Verify DNS Records Need some assistance? DNS c…" at bounding box center [760, 246] width 957 height 668
click at [935, 392] on button at bounding box center [940, 397] width 10 height 10
click at [671, 535] on span "Verify DNS Records" at bounding box center [654, 541] width 86 height 13
click at [678, 535] on span "Verify DNS Records" at bounding box center [654, 541] width 86 height 13
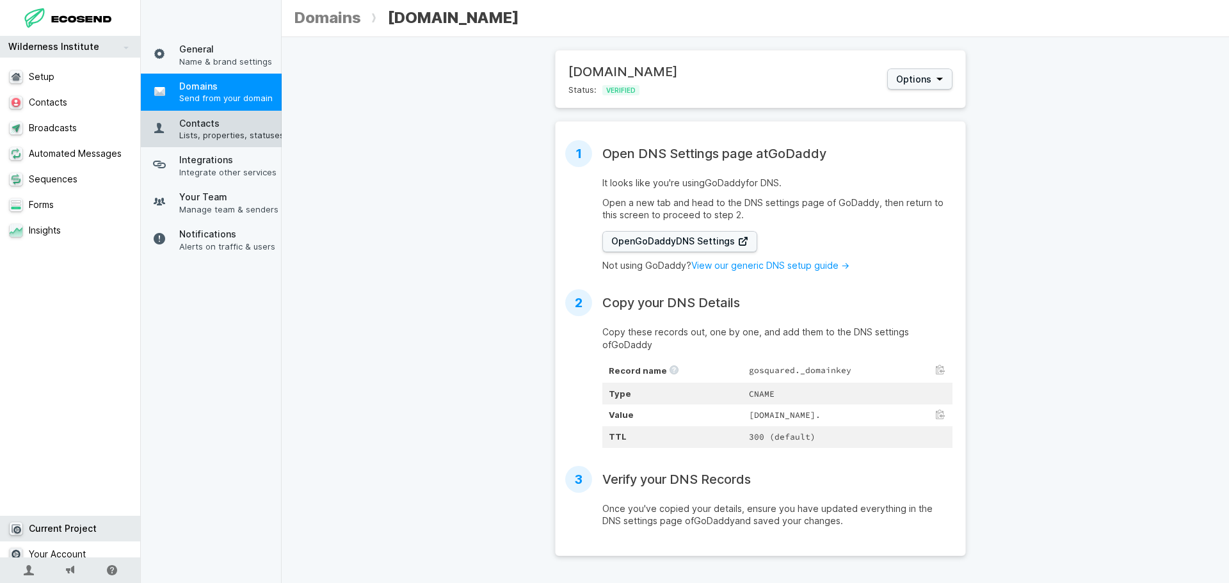
click at [255, 135] on span "Lists, properties, statuses" at bounding box center [232, 135] width 106 height 12
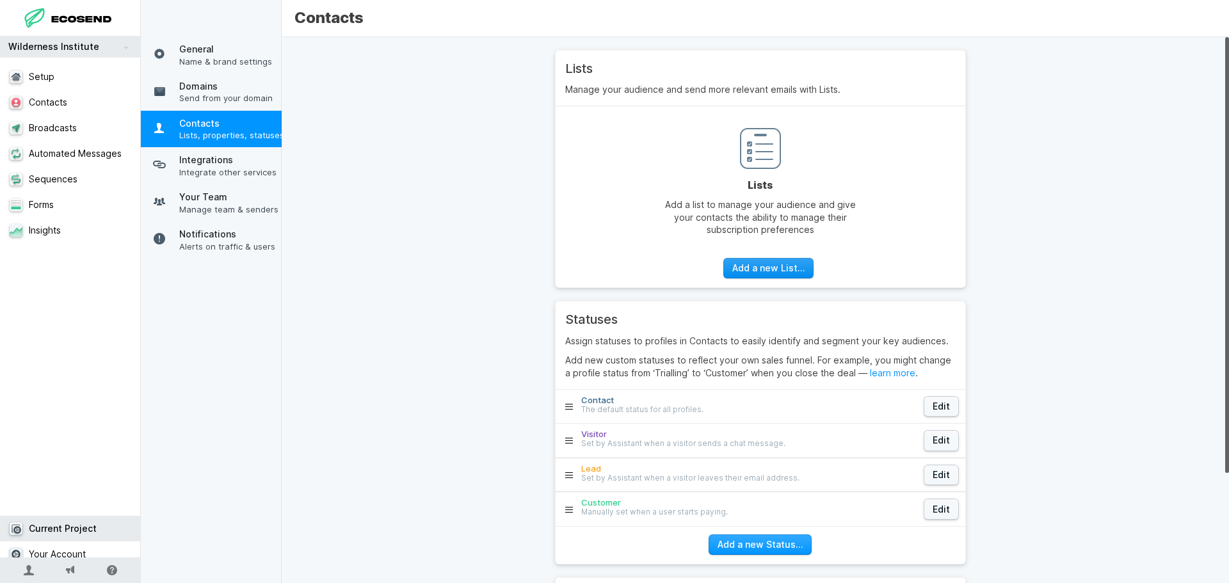
click at [760, 274] on link "Add a new List…" at bounding box center [768, 268] width 90 height 21
select select "hidden"
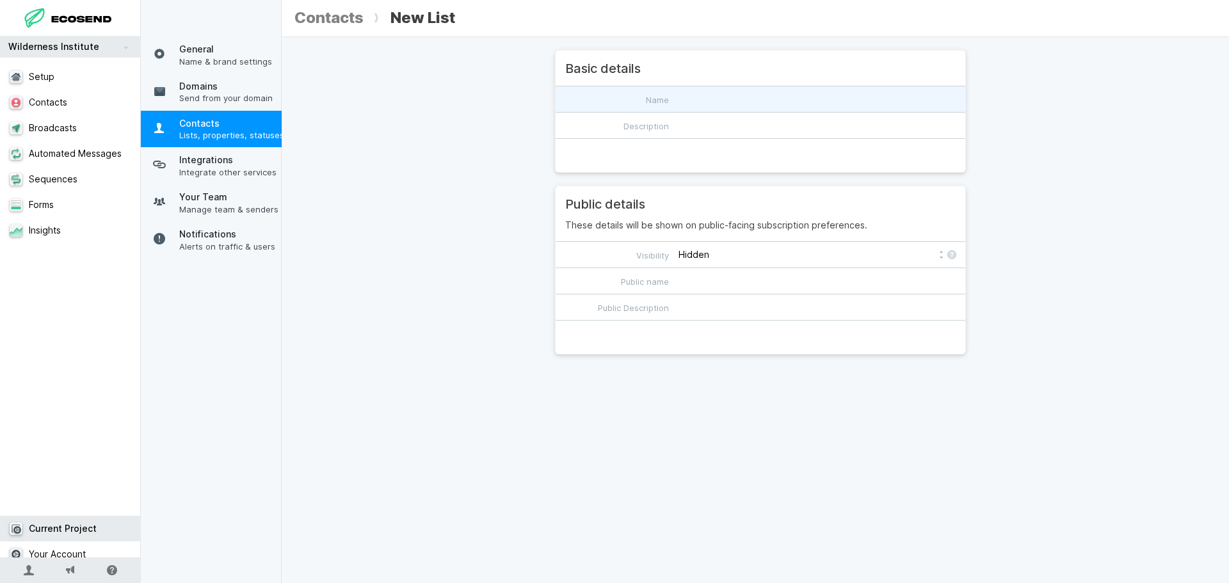
click at [673, 100] on input "Name" at bounding box center [760, 99] width 410 height 26
click at [227, 141] on span "Lists, properties, statuses" at bounding box center [232, 135] width 106 height 12
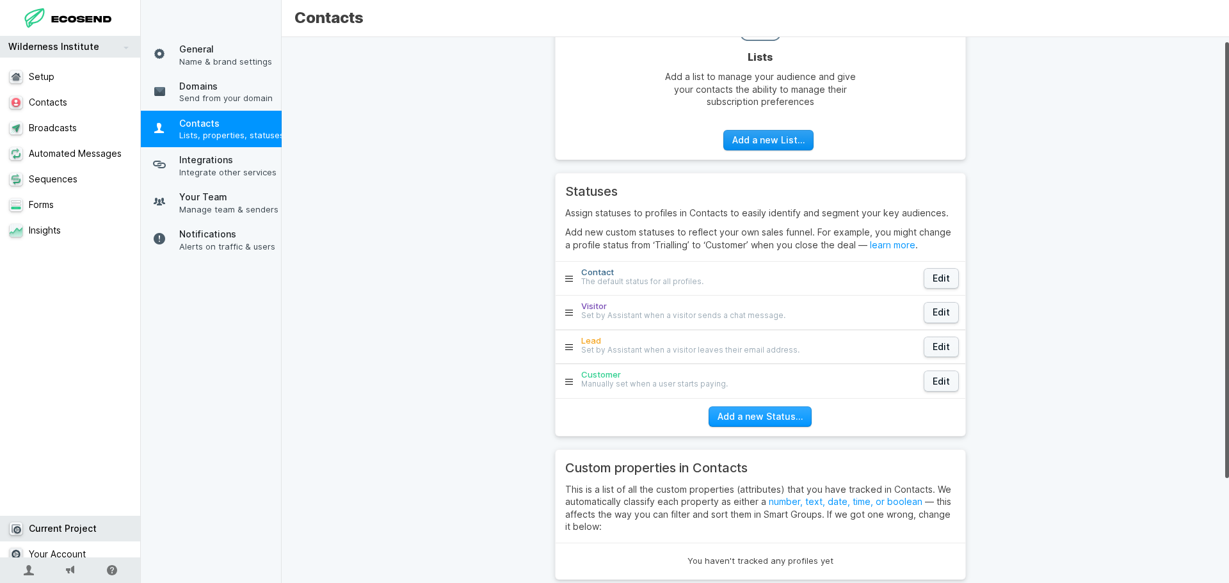
scroll to position [138, 0]
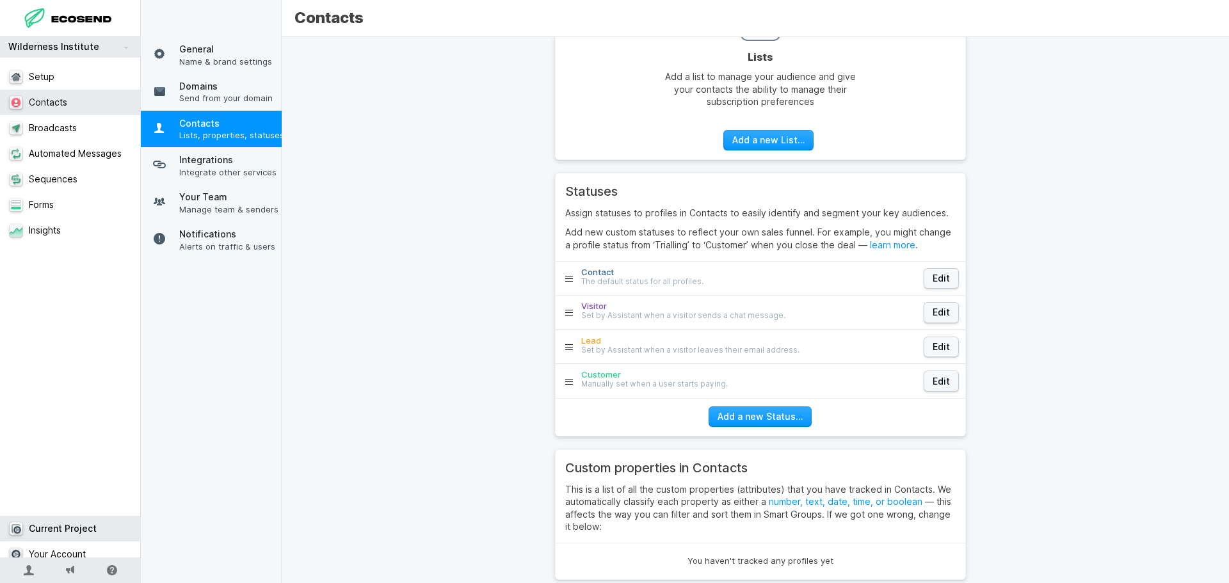
click at [85, 106] on link "Contacts" at bounding box center [75, 103] width 150 height 26
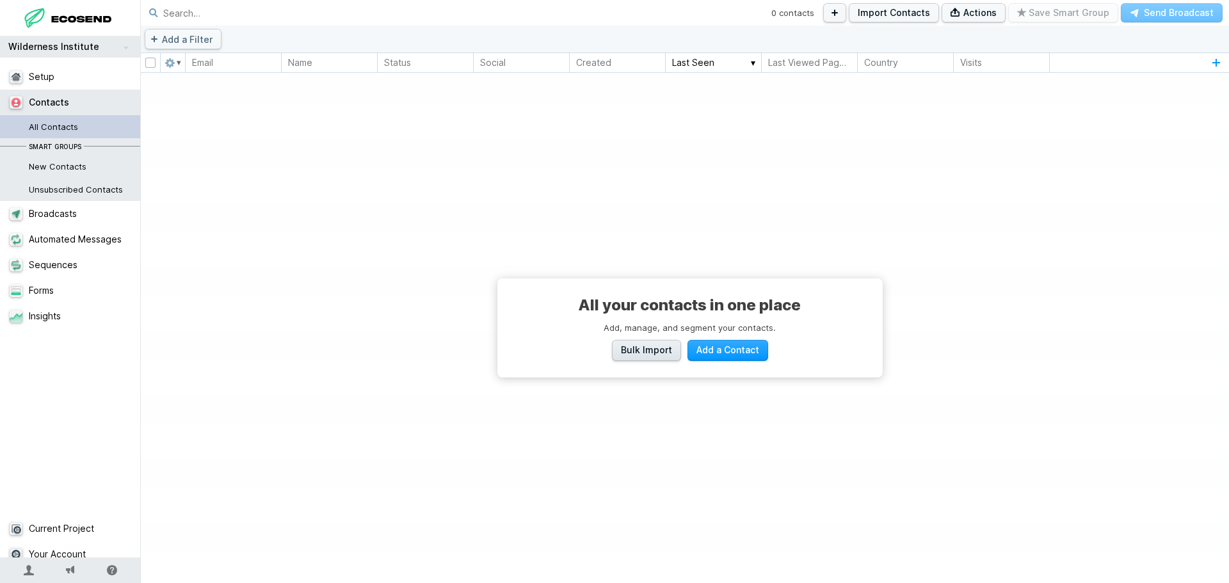
click at [634, 356] on span "Bulk Import" at bounding box center [646, 350] width 51 height 13
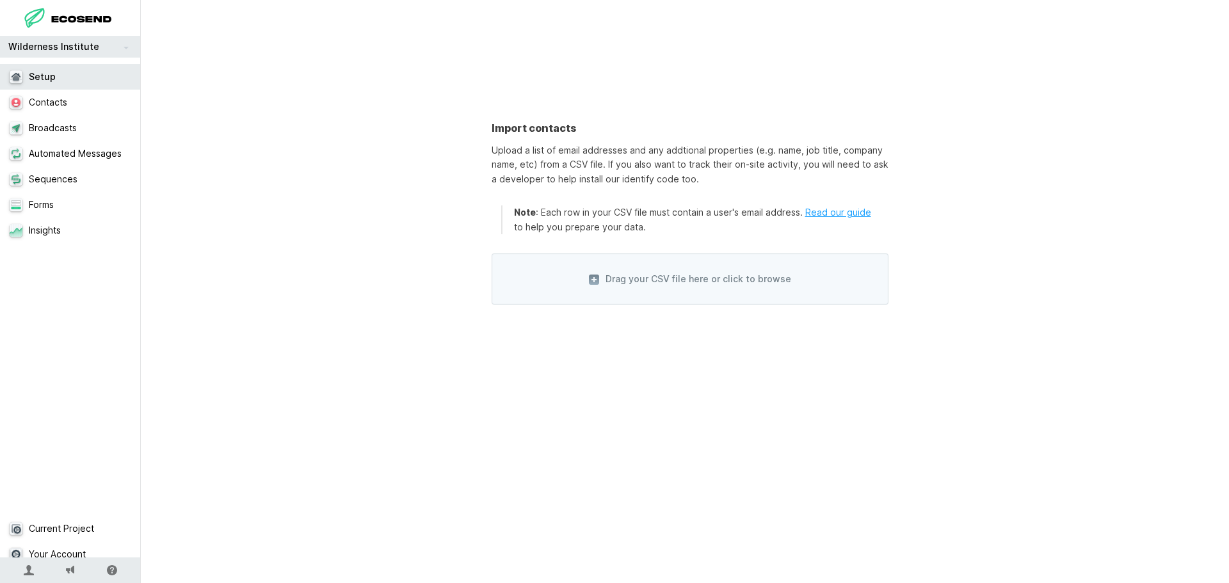
click at [834, 209] on link "Read our guide" at bounding box center [838, 212] width 66 height 11
click at [33, 136] on link "Broadcasts" at bounding box center [75, 128] width 150 height 26
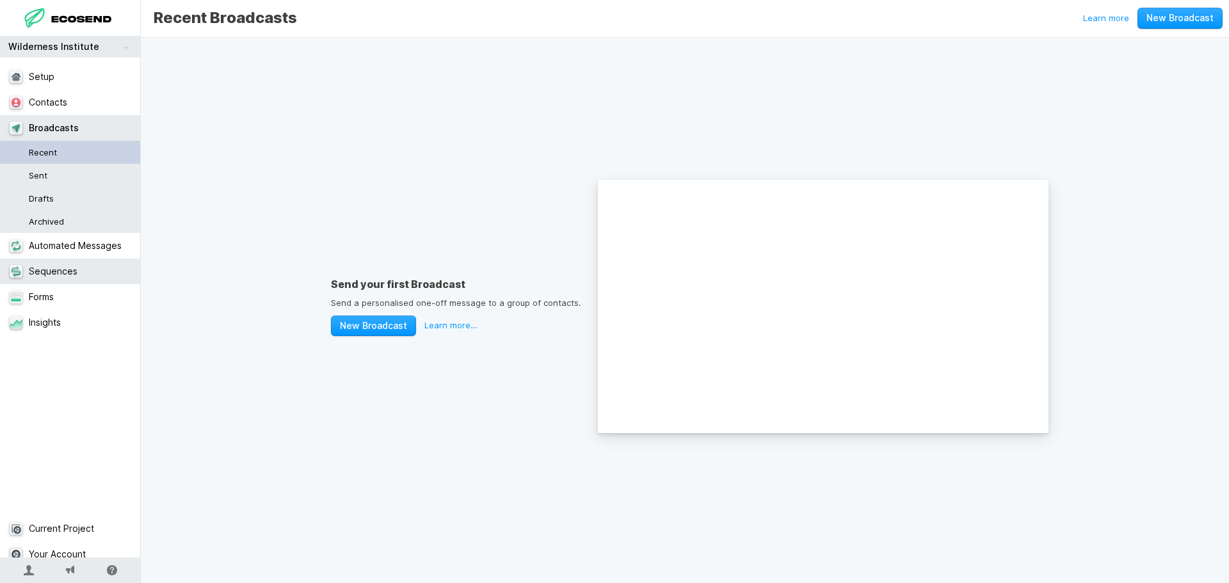
click at [79, 276] on link "Sequences" at bounding box center [75, 272] width 150 height 26
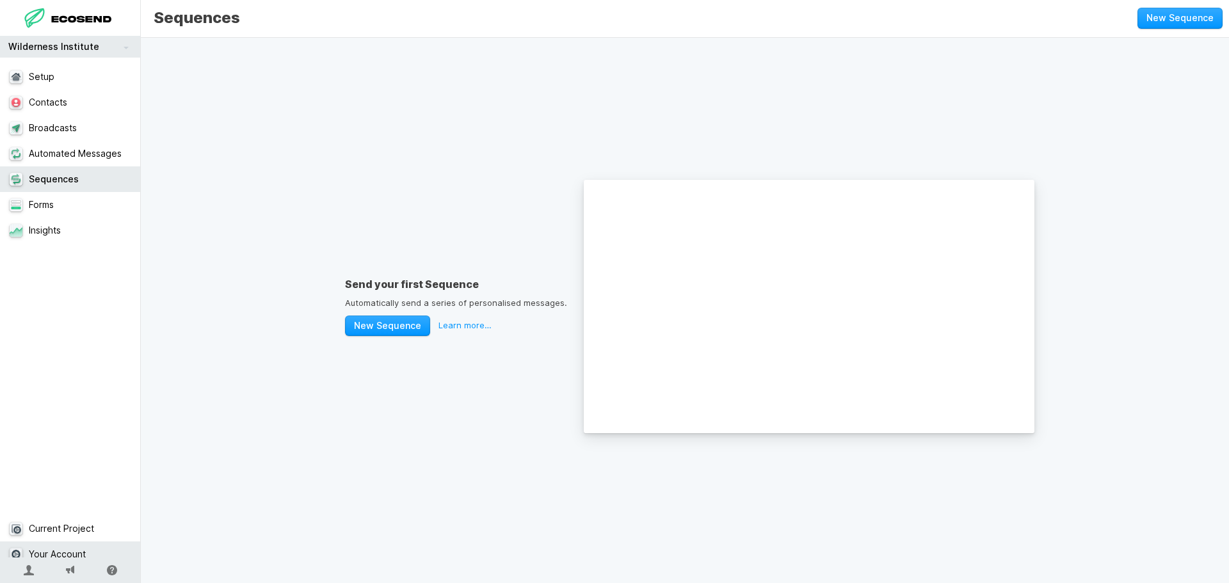
click at [70, 541] on link "Your Account" at bounding box center [75, 554] width 150 height 26
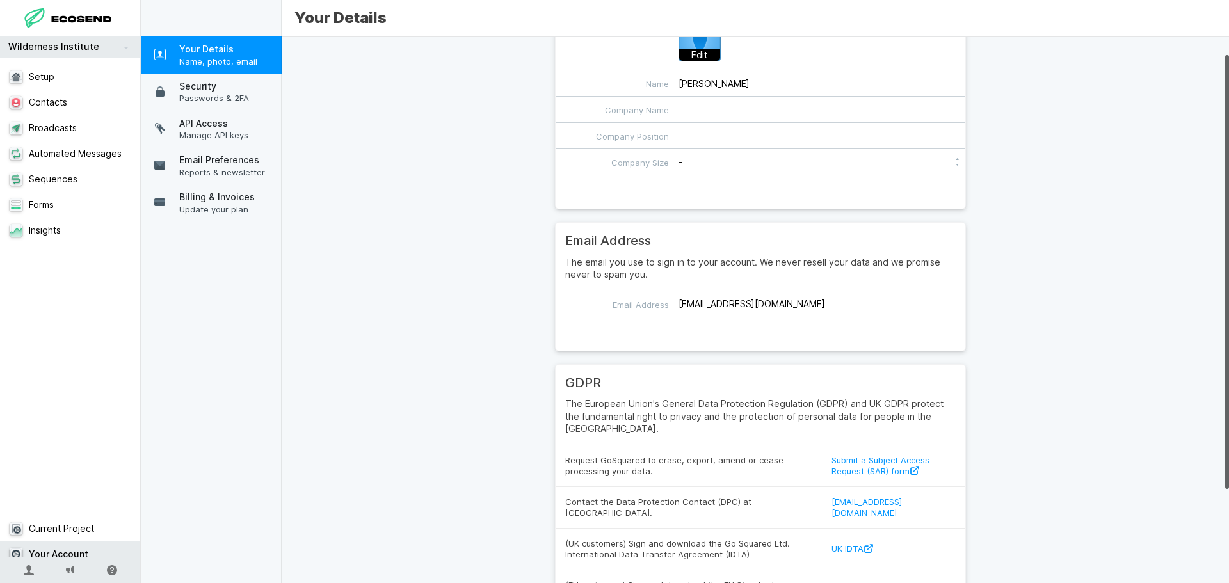
scroll to position [141, 0]
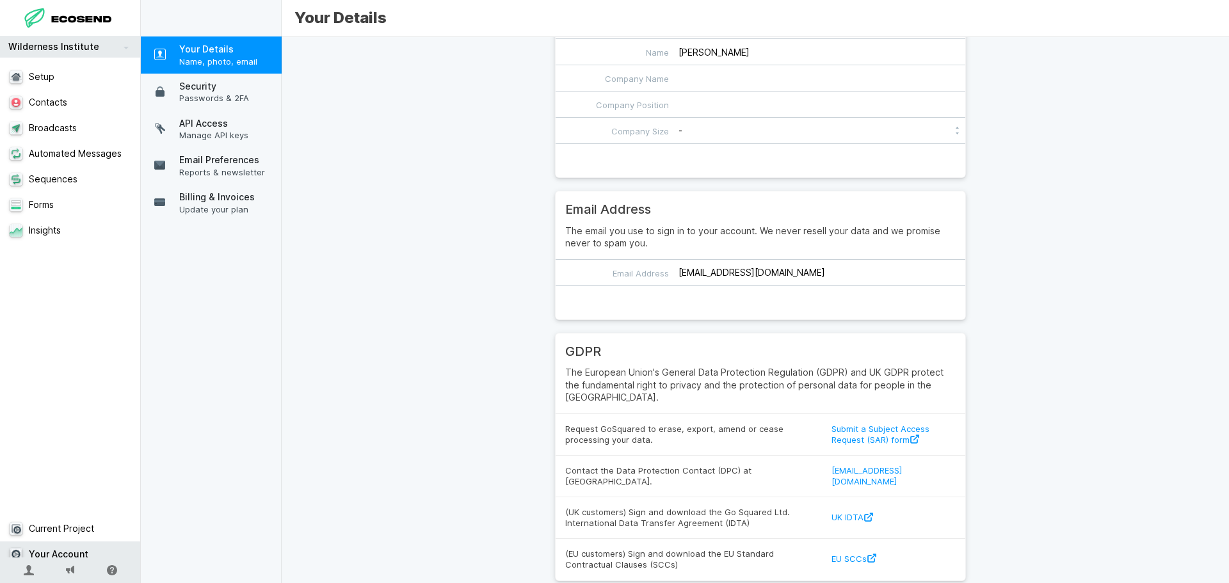
click at [67, 20] on icon at bounding box center [64, 19] width 8 height 7
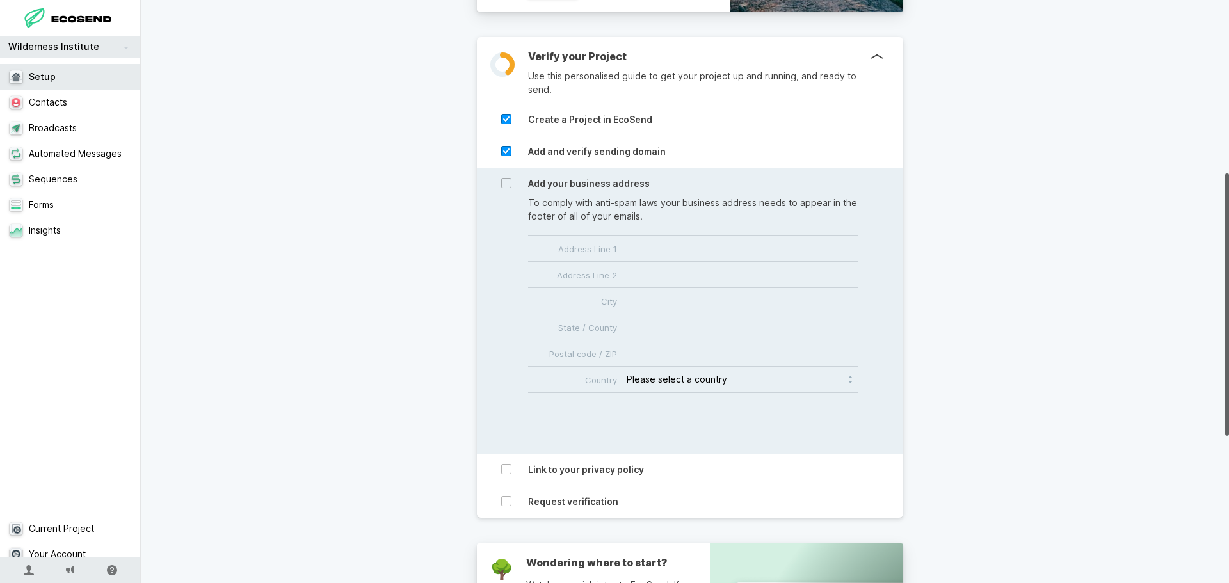
scroll to position [384, 0]
click at [662, 209] on p "To comply with anti-spam laws your business address needs to appear in the foot…" at bounding box center [693, 208] width 330 height 27
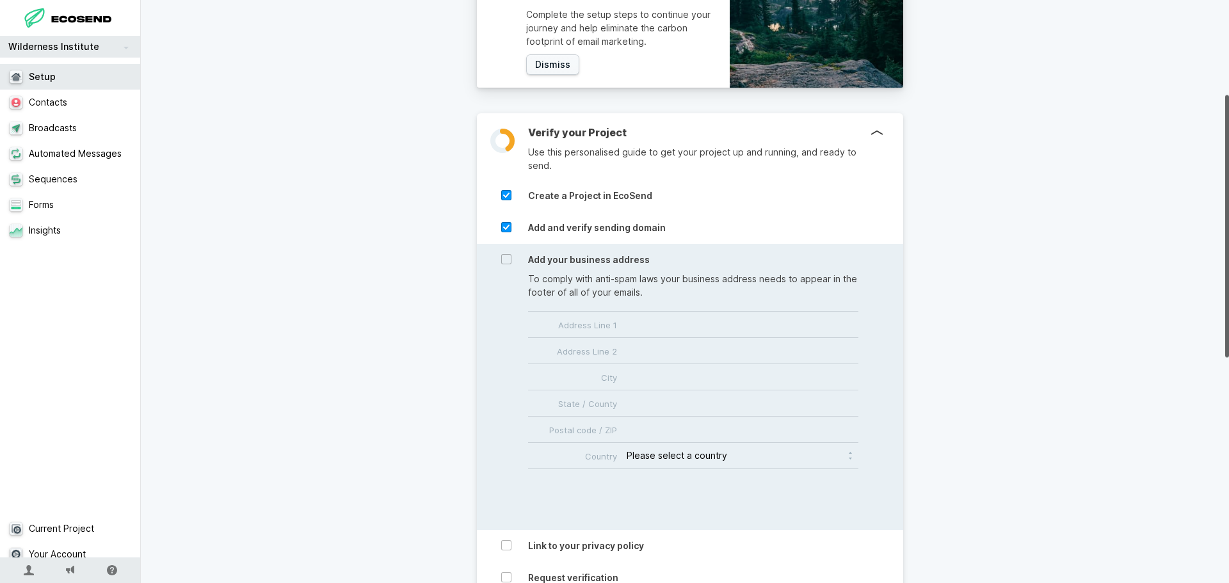
scroll to position [326, 0]
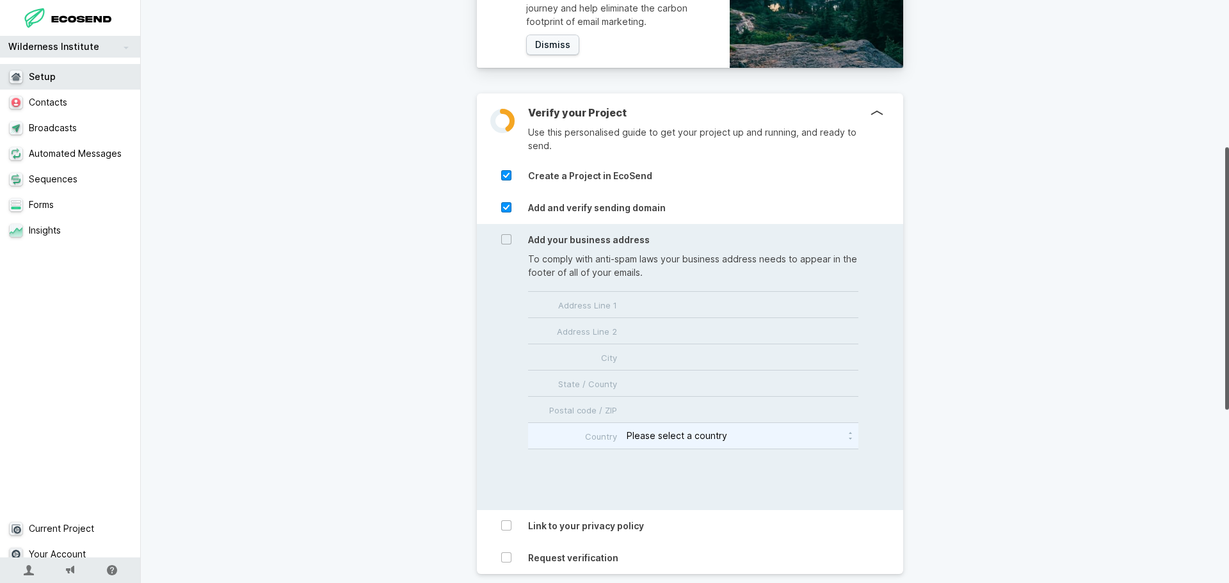
click at [681, 448] on select "Please select a country [GEOGRAPHIC_DATA] [GEOGRAPHIC_DATA] [GEOGRAPHIC_DATA] […" at bounding box center [741, 436] width 231 height 26
click at [568, 408] on input "Postal code / ZIP" at bounding box center [693, 410] width 330 height 26
click at [591, 280] on div "To comply with anti-spam laws your business address needs to appear in the foot…" at bounding box center [693, 379] width 330 height 254
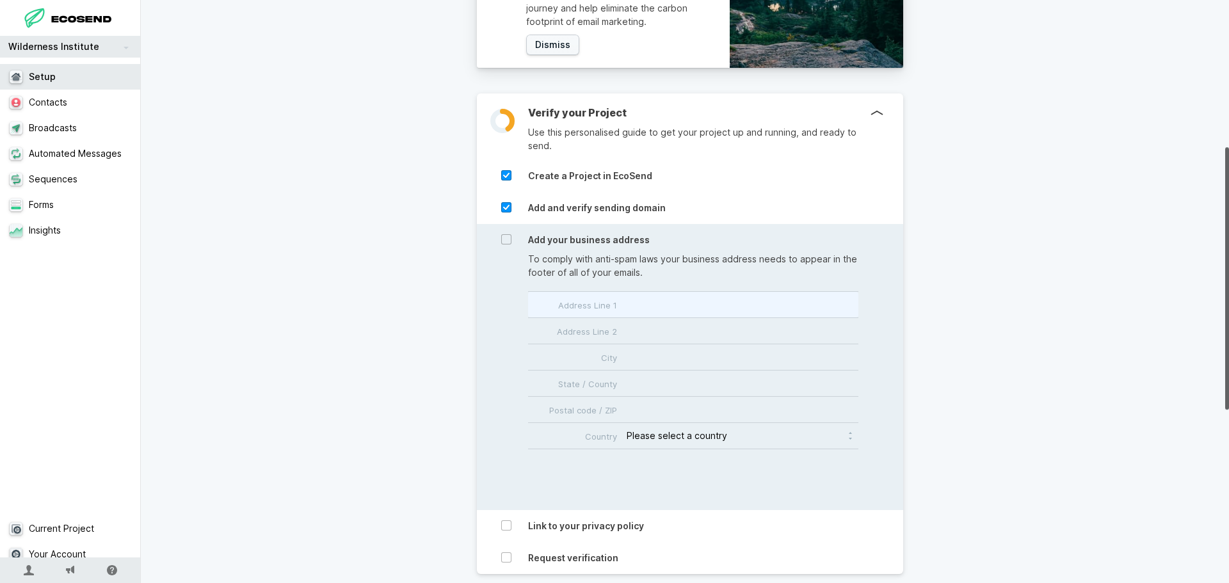
click at [598, 306] on input "Address Line 1" at bounding box center [693, 305] width 330 height 26
click at [677, 285] on div "To comply with anti-spam laws your business address needs to appear in the foot…" at bounding box center [693, 379] width 330 height 254
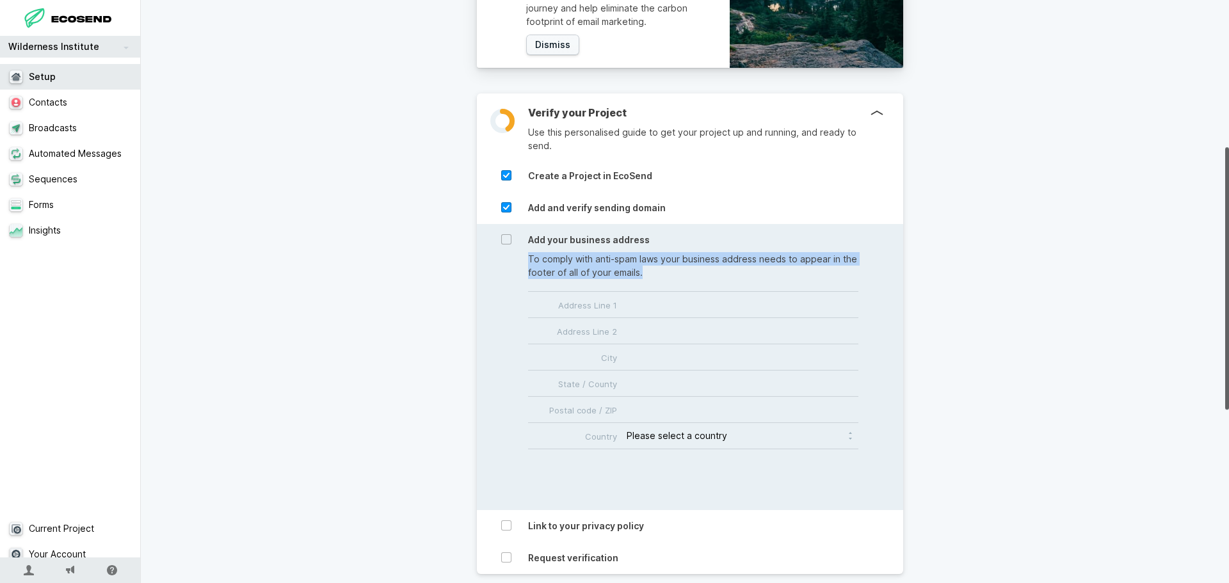
drag, startPoint x: 519, startPoint y: 262, endPoint x: 819, endPoint y: 278, distance: 300.5
click at [844, 267] on div "Add your business address To comply with anti-spam laws your business address n…" at bounding box center [690, 367] width 426 height 286
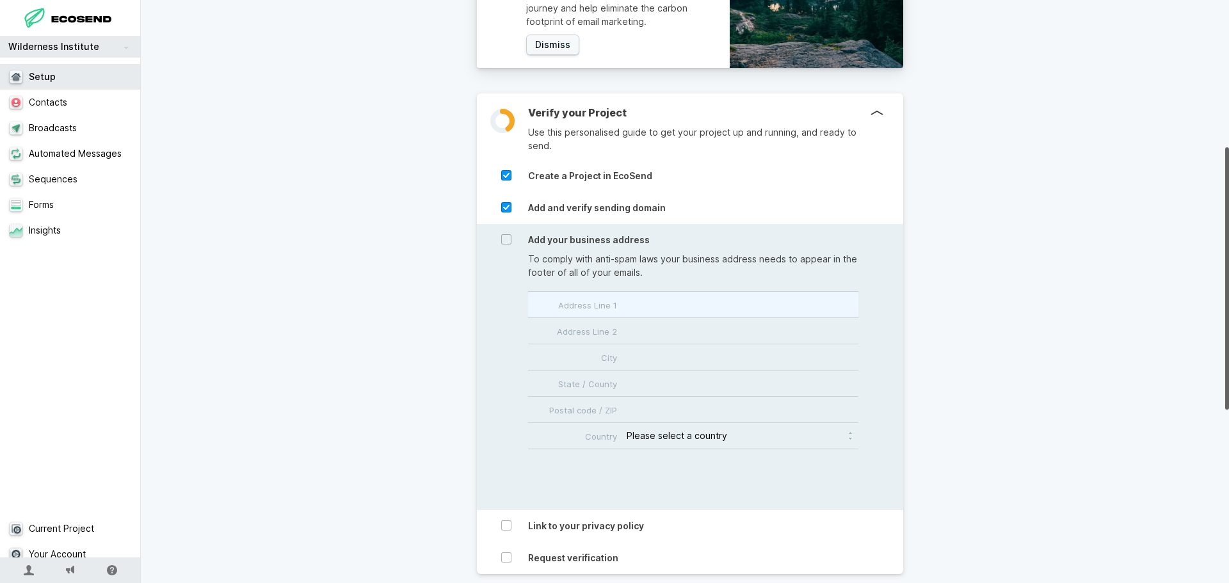
click at [638, 305] on input "Address Line 1" at bounding box center [693, 305] width 330 height 26
click at [644, 276] on p "To comply with anti-spam laws your business address needs to appear in the foot…" at bounding box center [693, 265] width 330 height 27
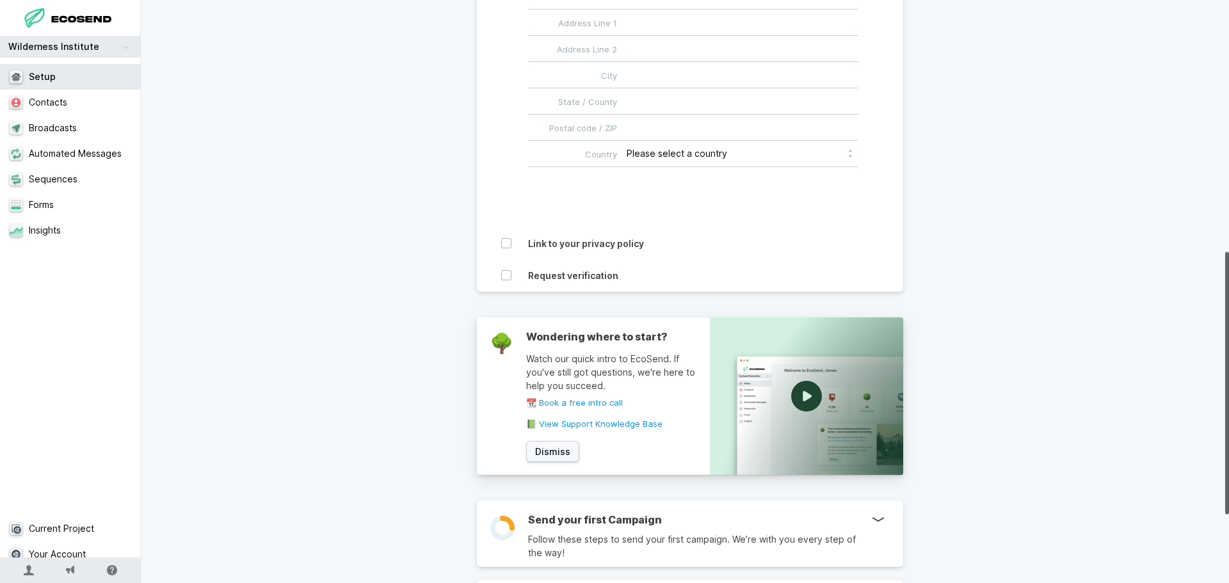
scroll to position [640, 0]
